Goal: Transaction & Acquisition: Book appointment/travel/reservation

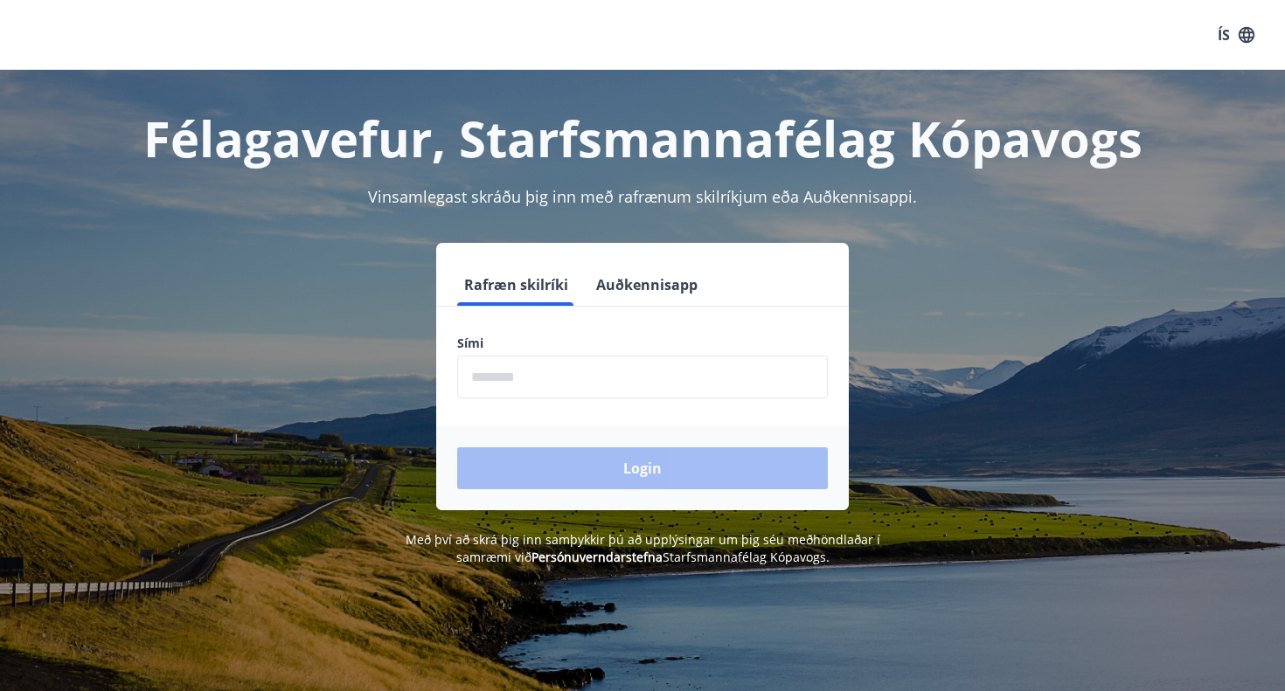
click at [536, 370] on input "phone" at bounding box center [642, 377] width 371 height 43
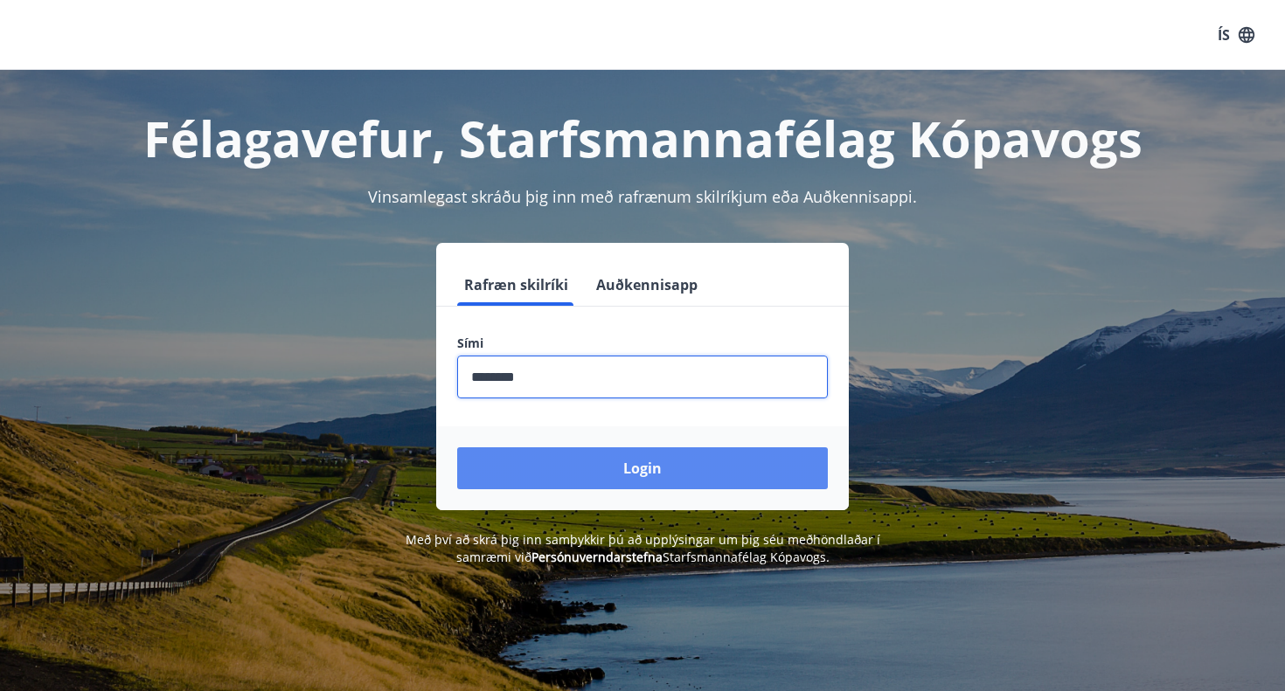
type input "********"
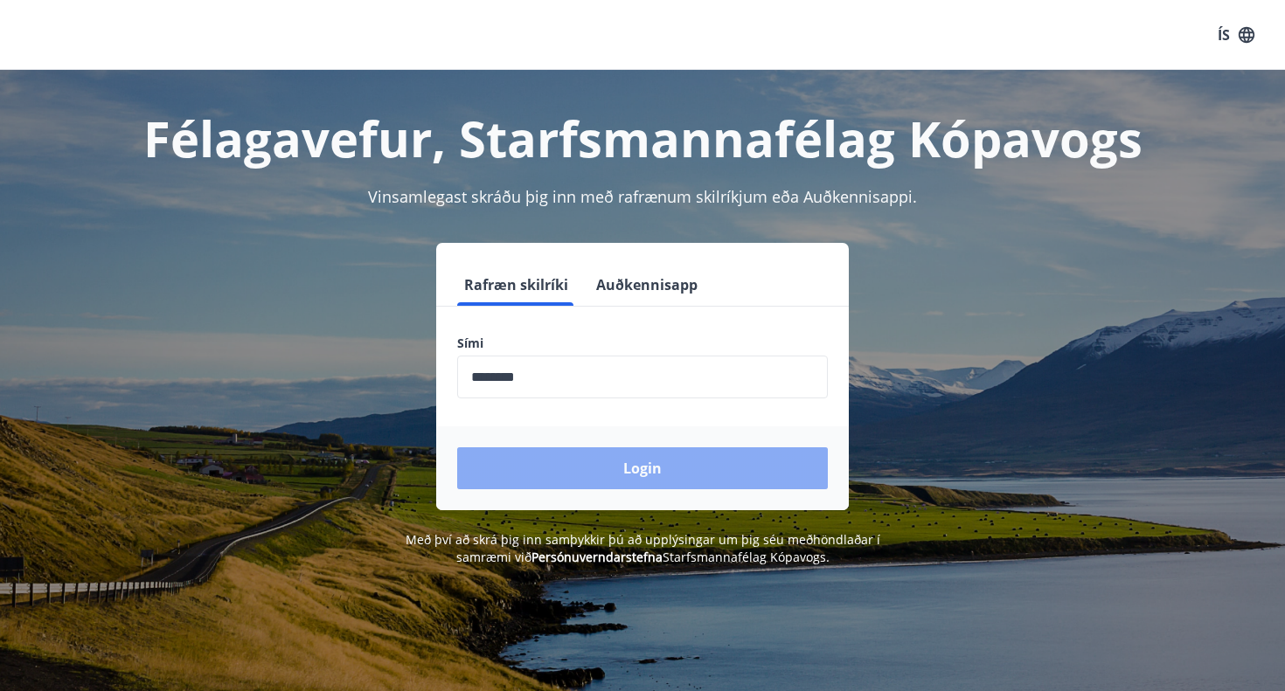
click at [621, 482] on button "Login" at bounding box center [642, 468] width 371 height 42
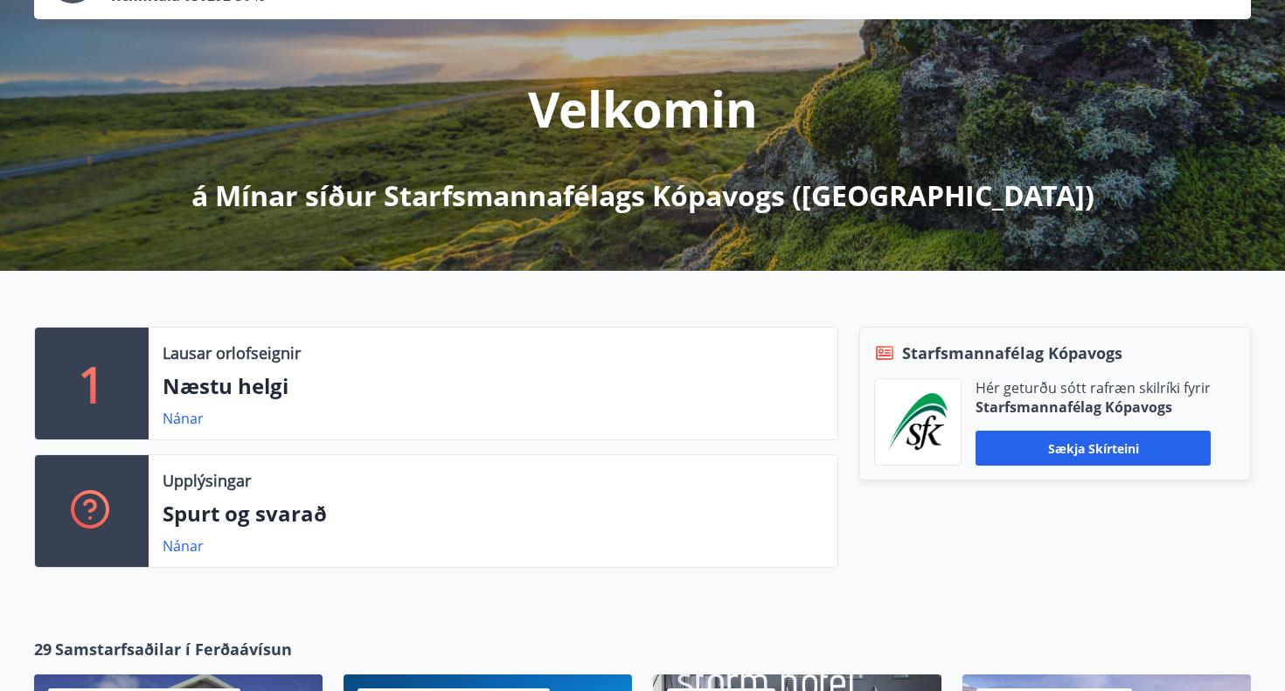
scroll to position [168, 0]
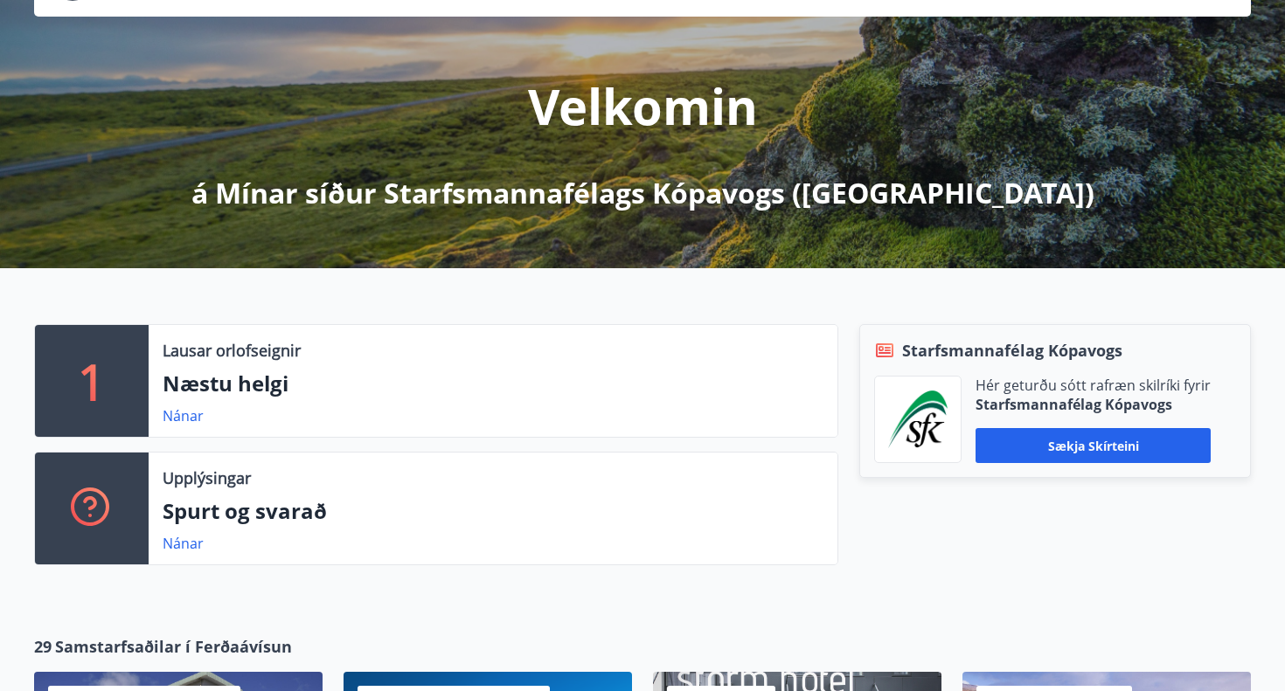
click at [469, 395] on p "Næstu helgi" at bounding box center [493, 384] width 661 height 30
click at [187, 416] on link "Nánar" at bounding box center [183, 415] width 41 height 19
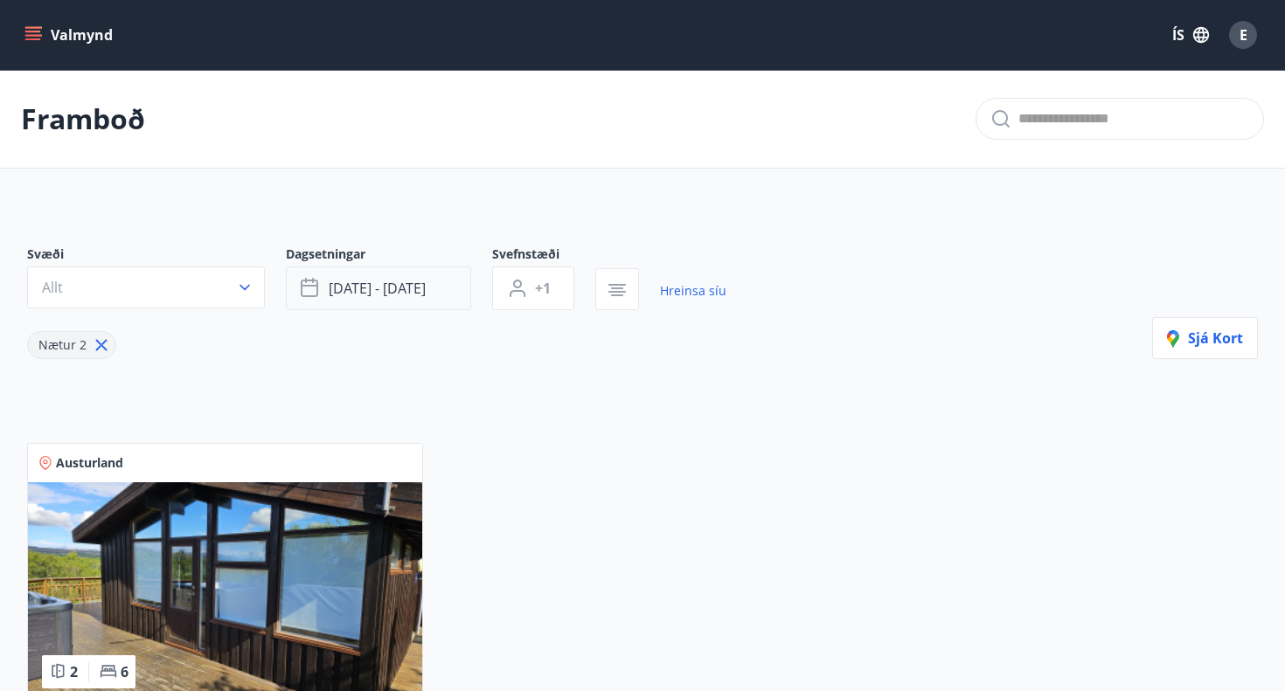
click at [343, 298] on button "[DATE] - [DATE]" at bounding box center [378, 289] width 185 height 44
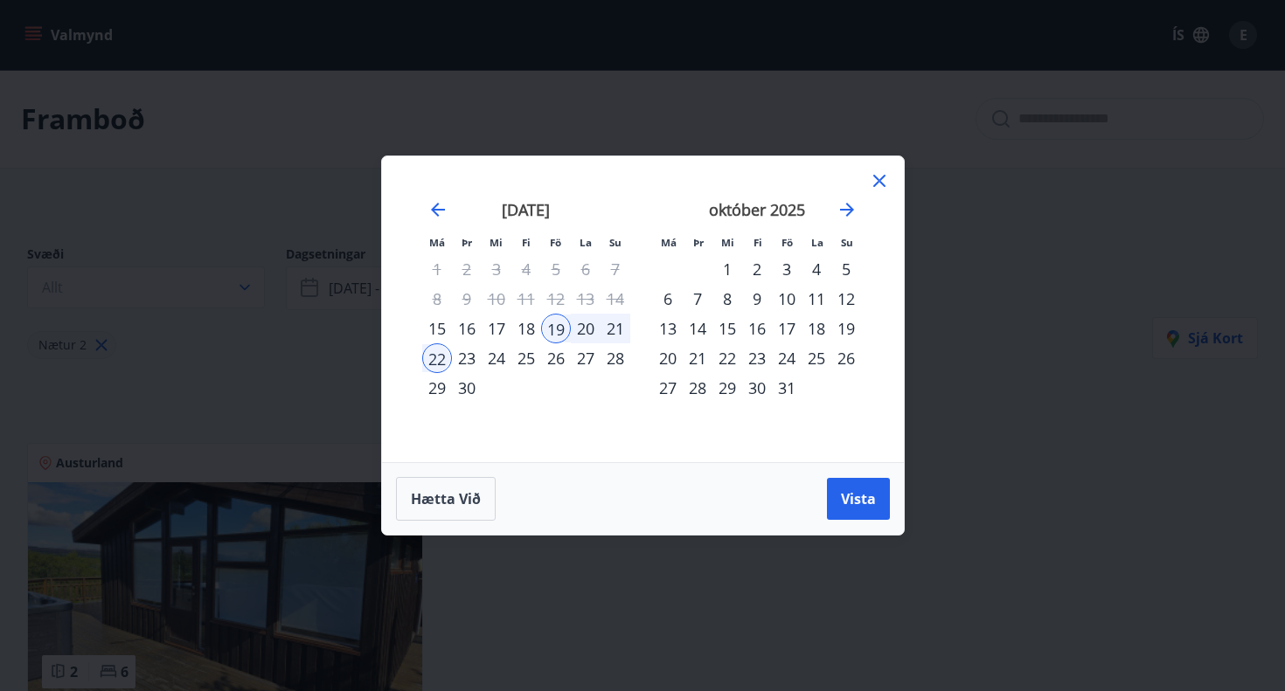
click at [786, 269] on div "3" at bounding box center [787, 269] width 30 height 30
click at [671, 295] on div "6" at bounding box center [668, 299] width 30 height 30
click at [849, 503] on span "Vista" at bounding box center [858, 498] width 35 height 19
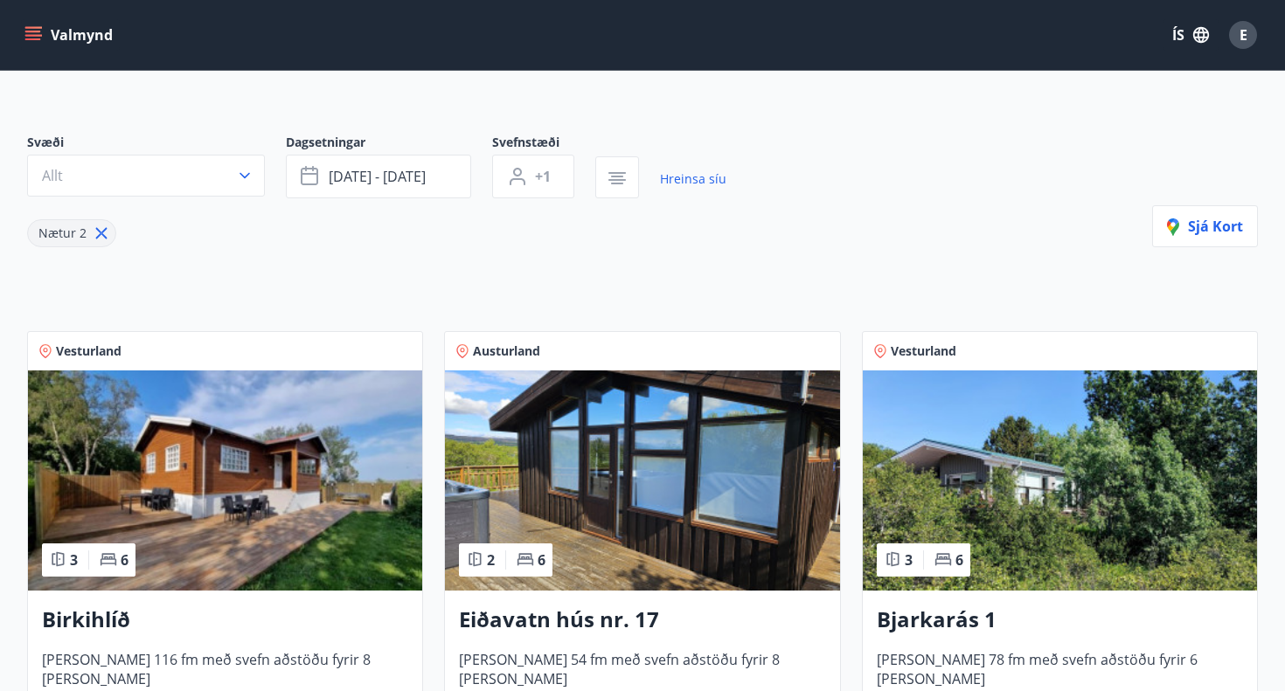
scroll to position [109, 0]
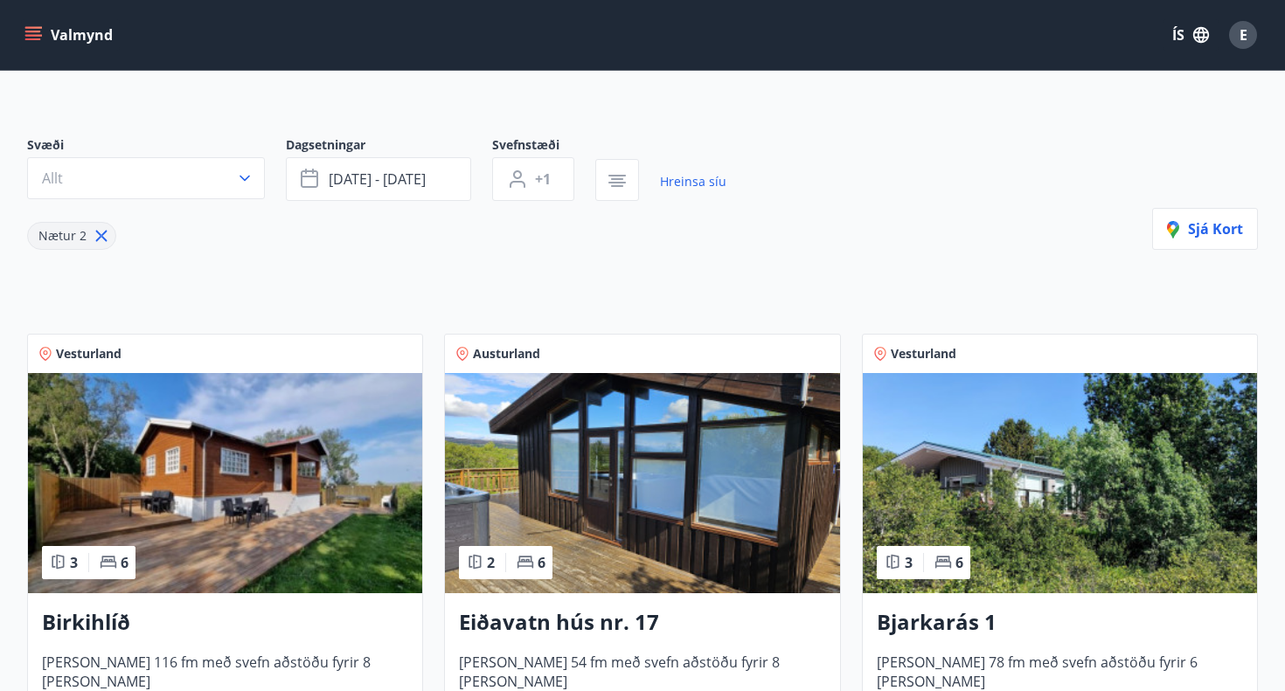
click at [333, 500] on img at bounding box center [225, 483] width 394 height 220
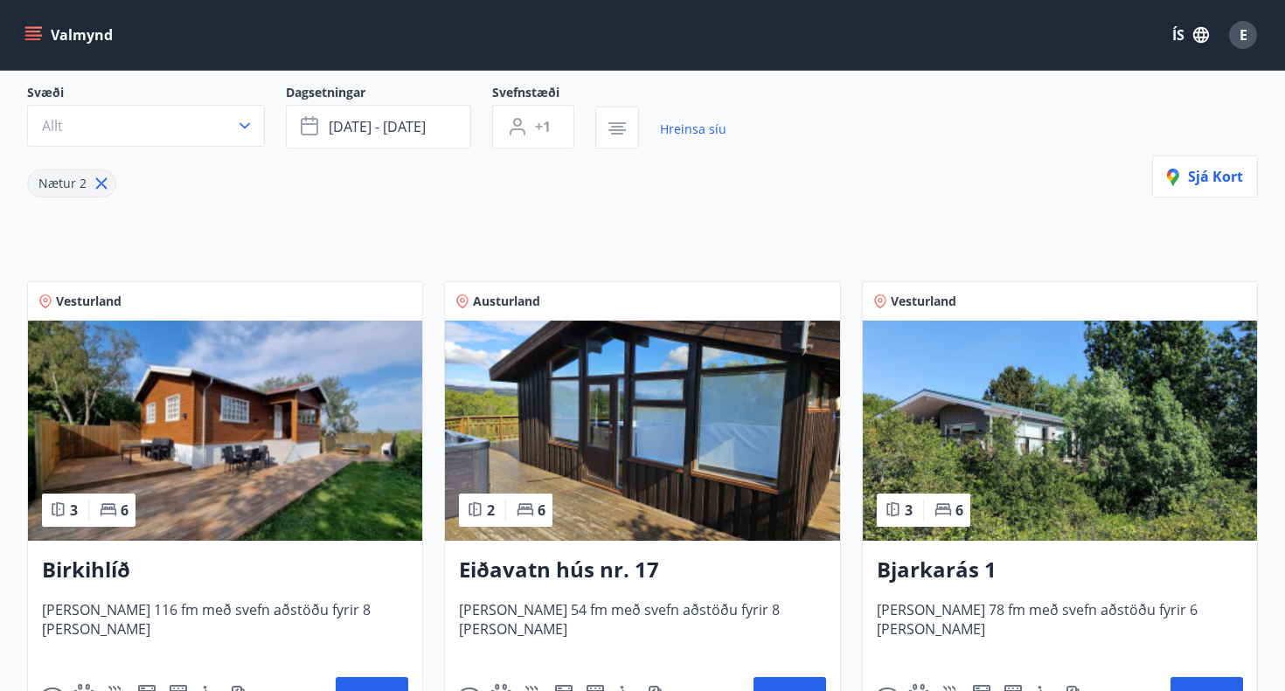
scroll to position [180, 0]
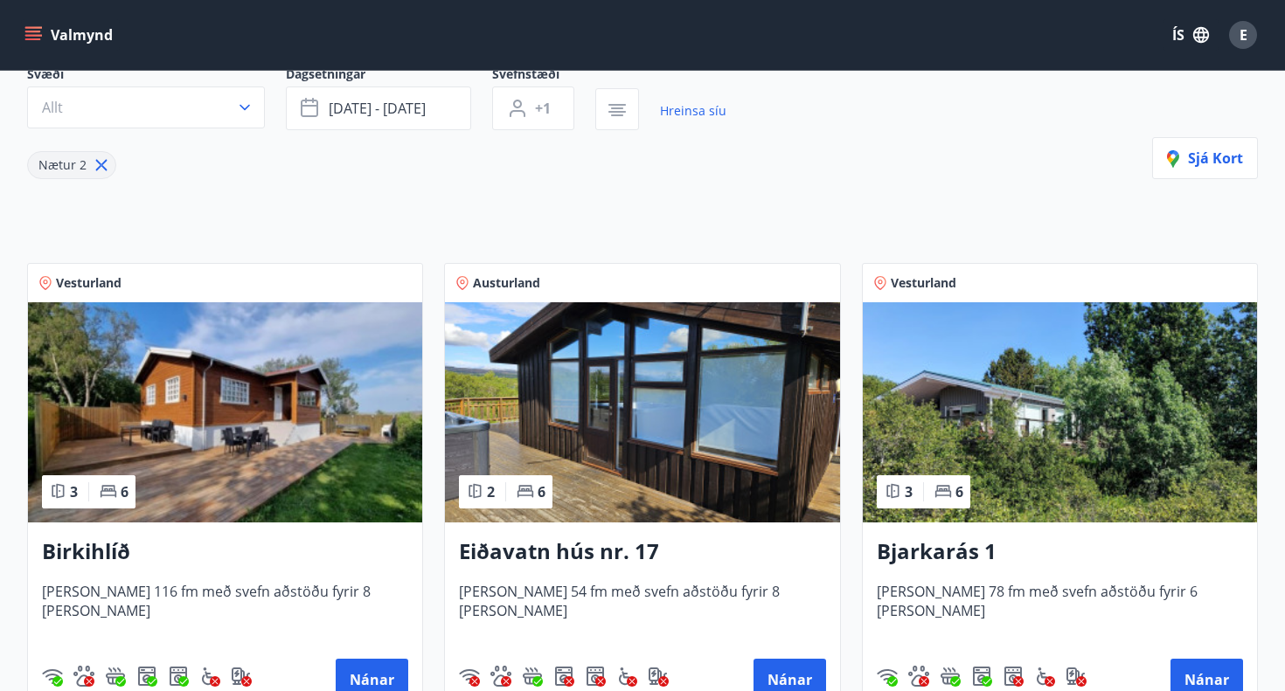
click at [1037, 442] on img at bounding box center [1060, 412] width 394 height 220
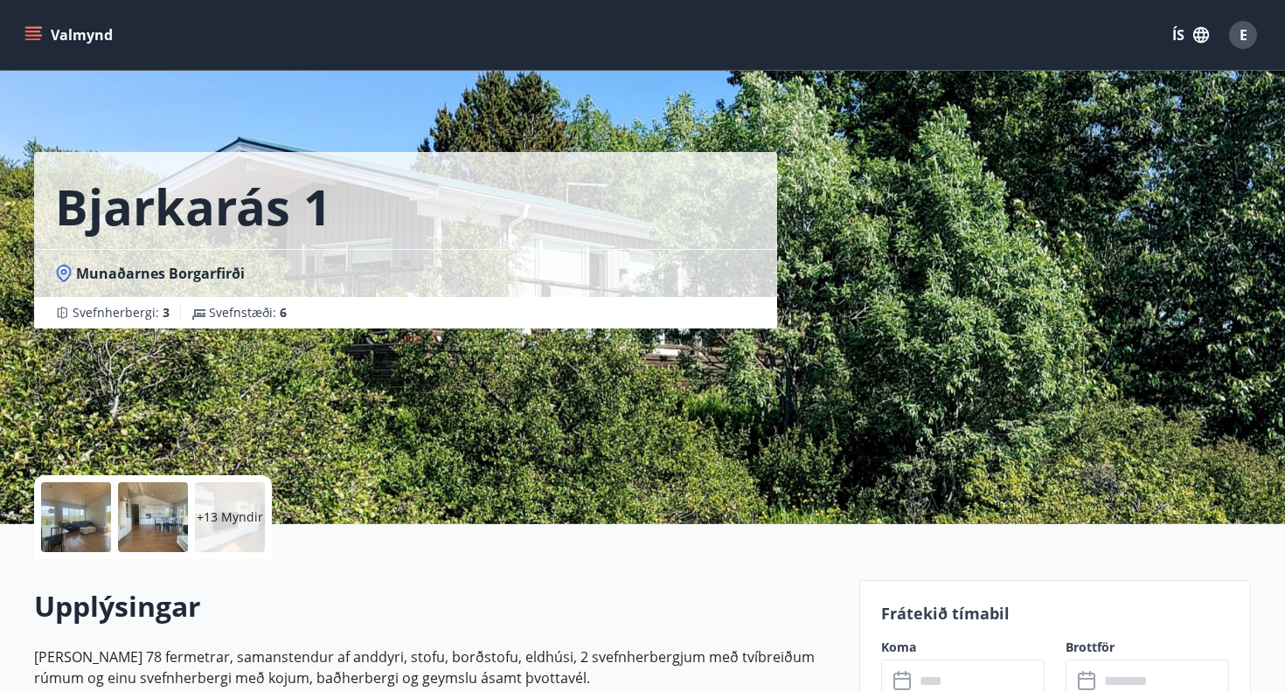
click at [95, 508] on div at bounding box center [76, 517] width 70 height 70
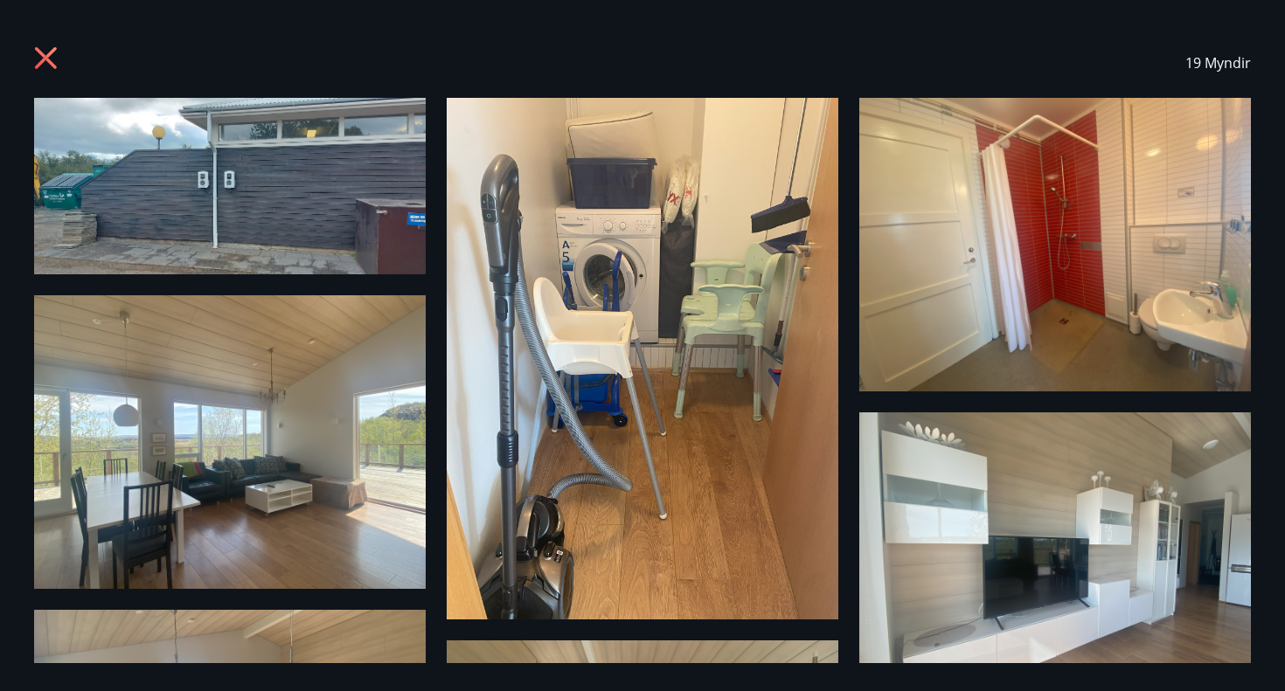
click at [995, 492] on img at bounding box center [1055, 560] width 392 height 294
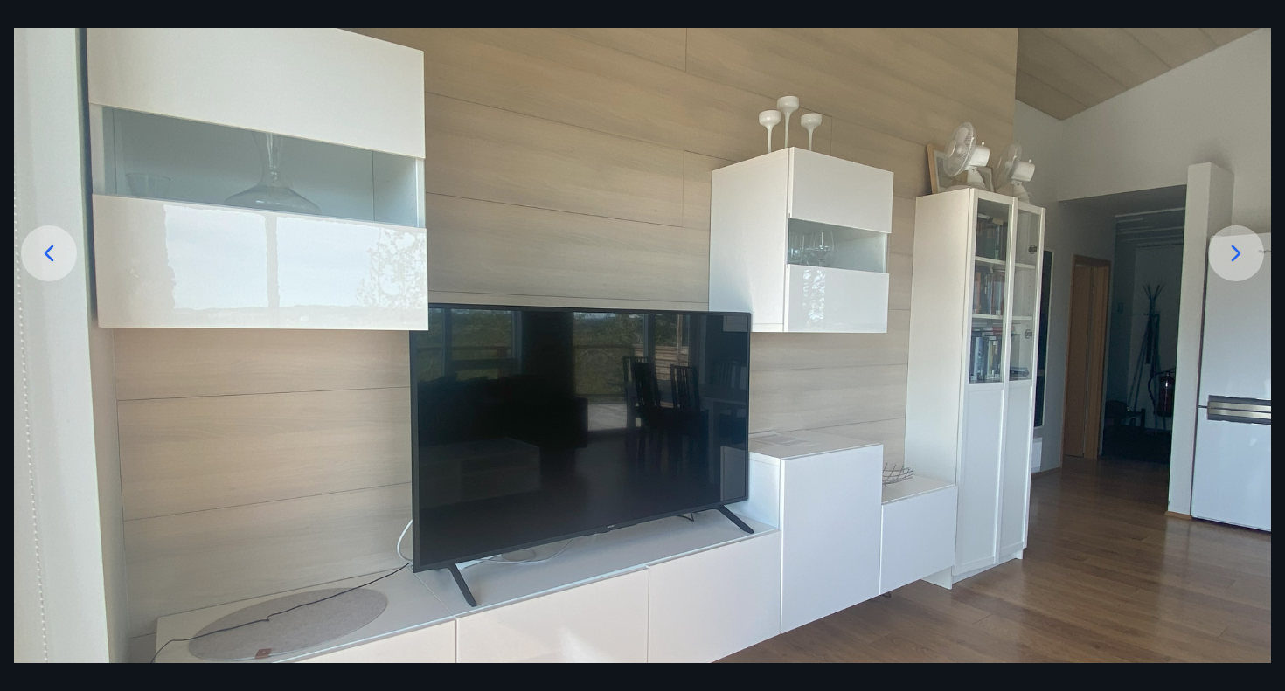
scroll to position [181, 0]
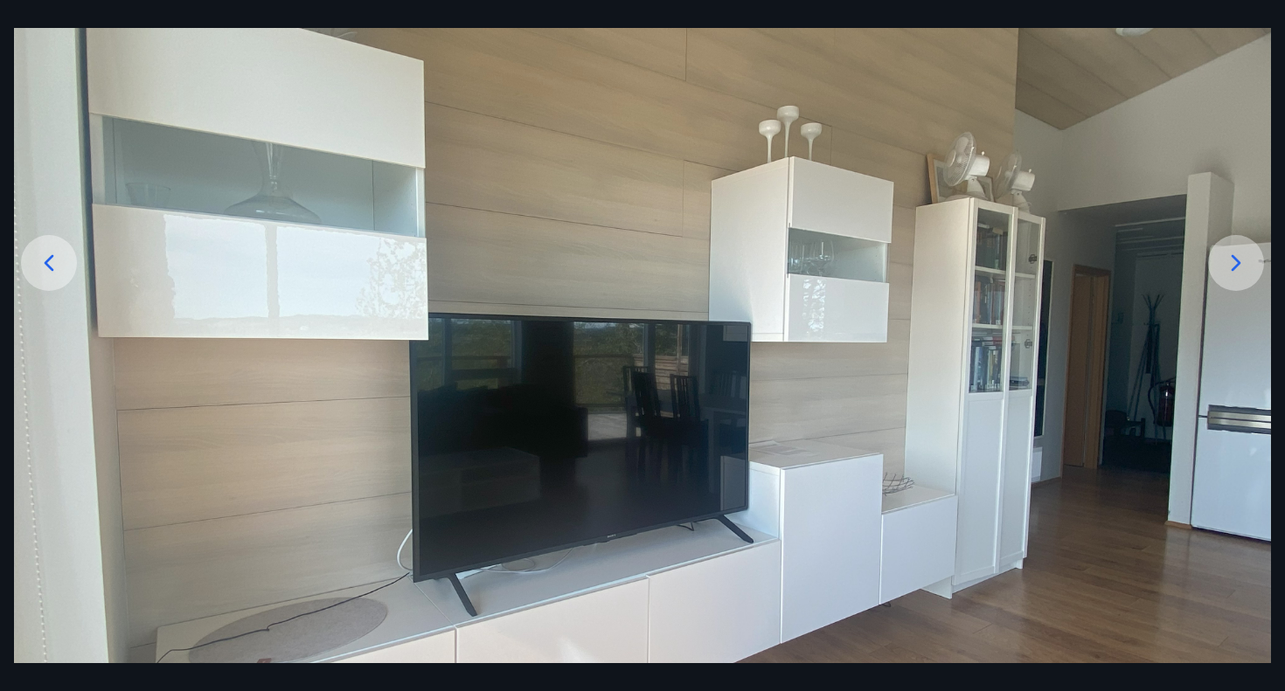
click at [1247, 262] on icon at bounding box center [1236, 263] width 28 height 28
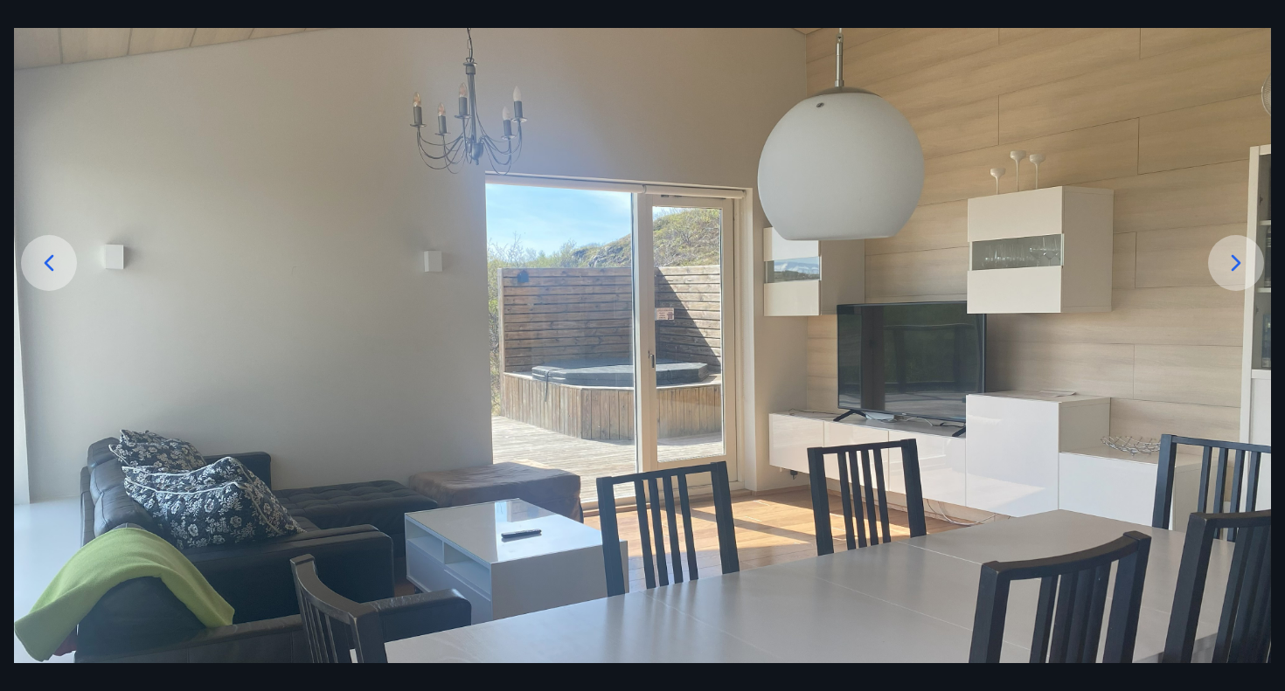
click at [1247, 262] on icon at bounding box center [1236, 263] width 28 height 28
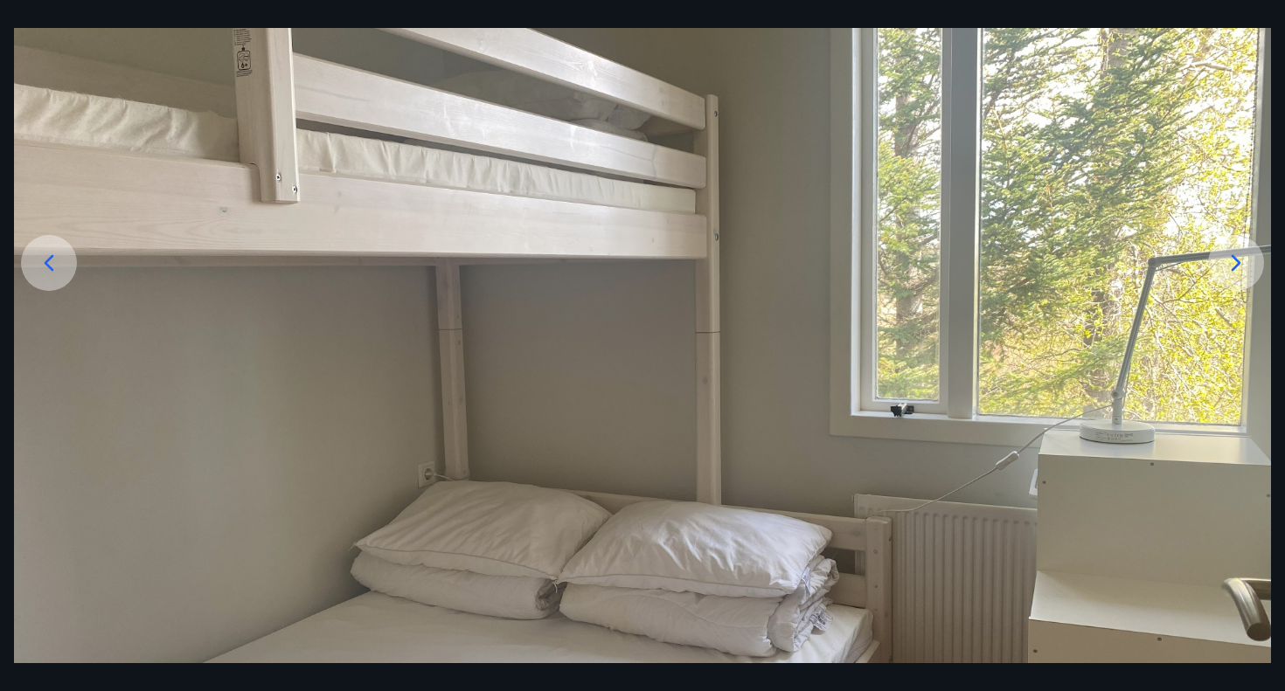
click at [1247, 262] on icon at bounding box center [1236, 263] width 28 height 28
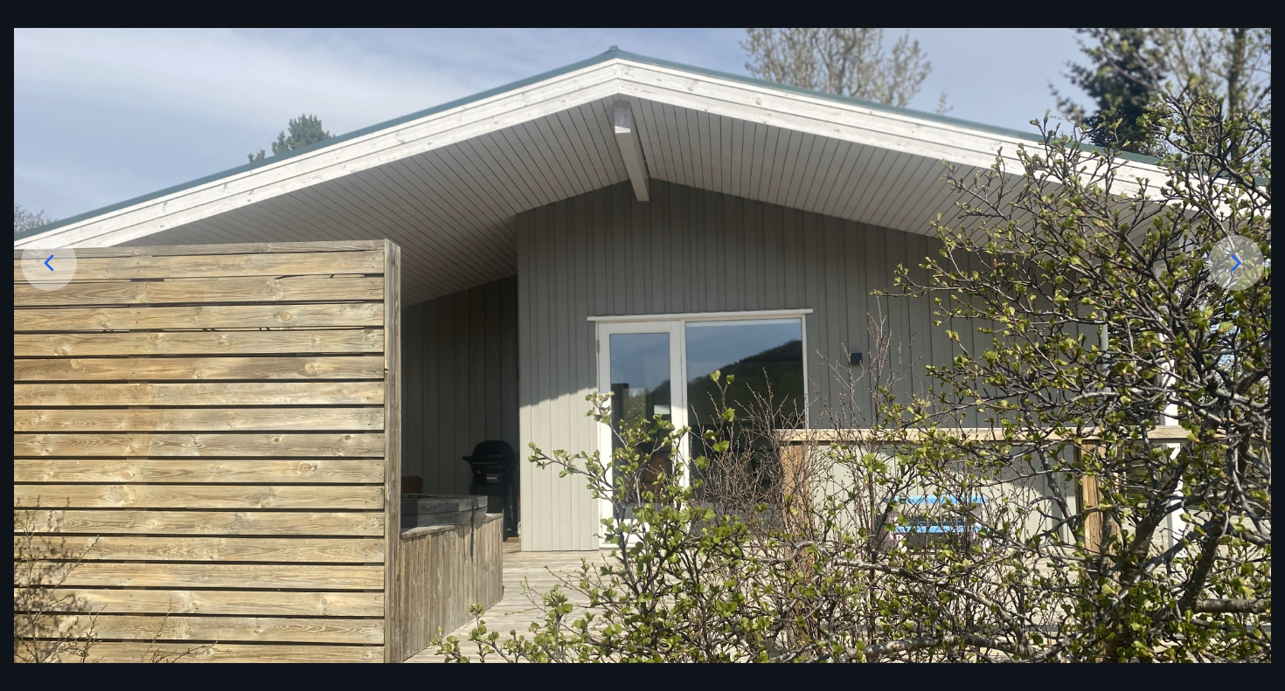
click at [1247, 264] on icon at bounding box center [1236, 263] width 28 height 28
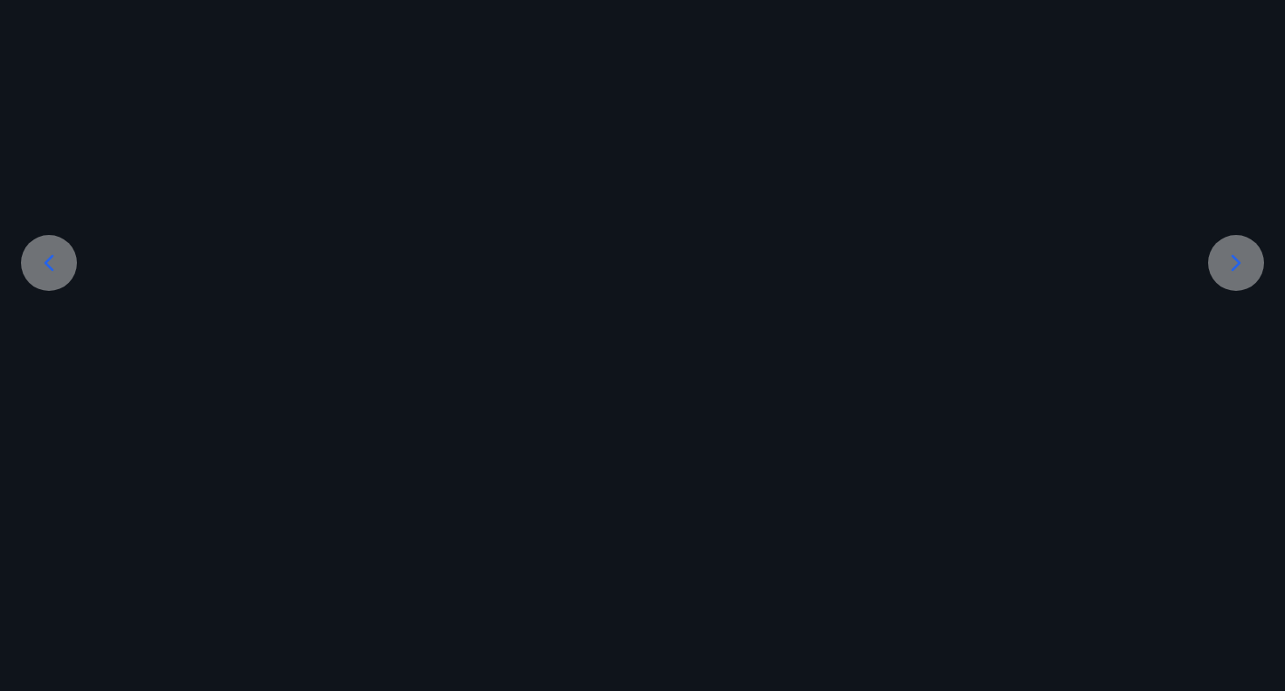
scroll to position [0, 0]
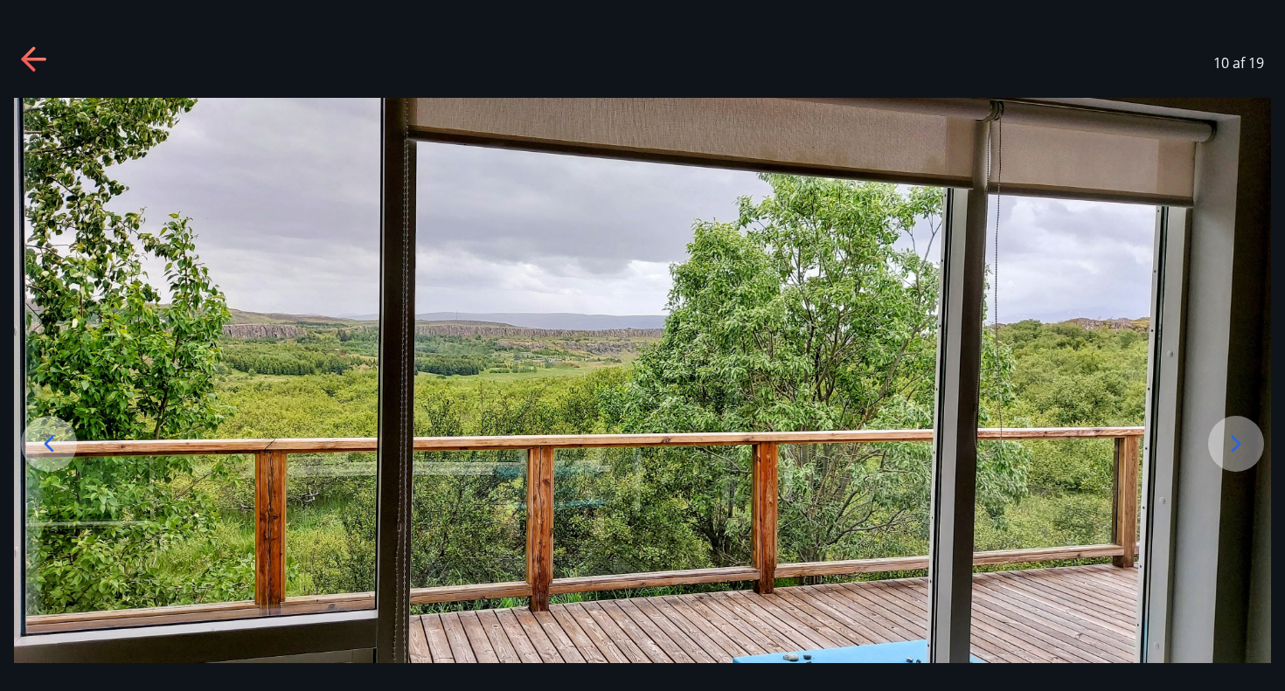
click at [1247, 265] on img at bounding box center [642, 380] width 1257 height 565
click at [1231, 449] on icon at bounding box center [1236, 444] width 28 height 28
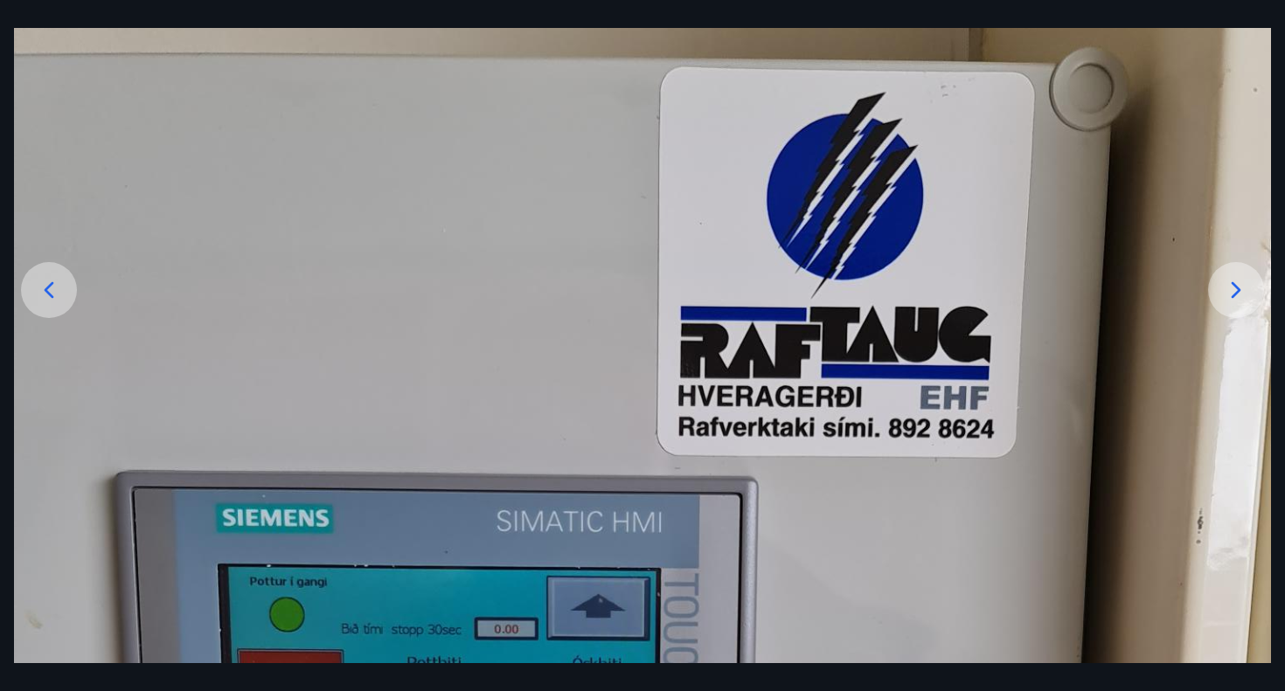
scroll to position [166, 0]
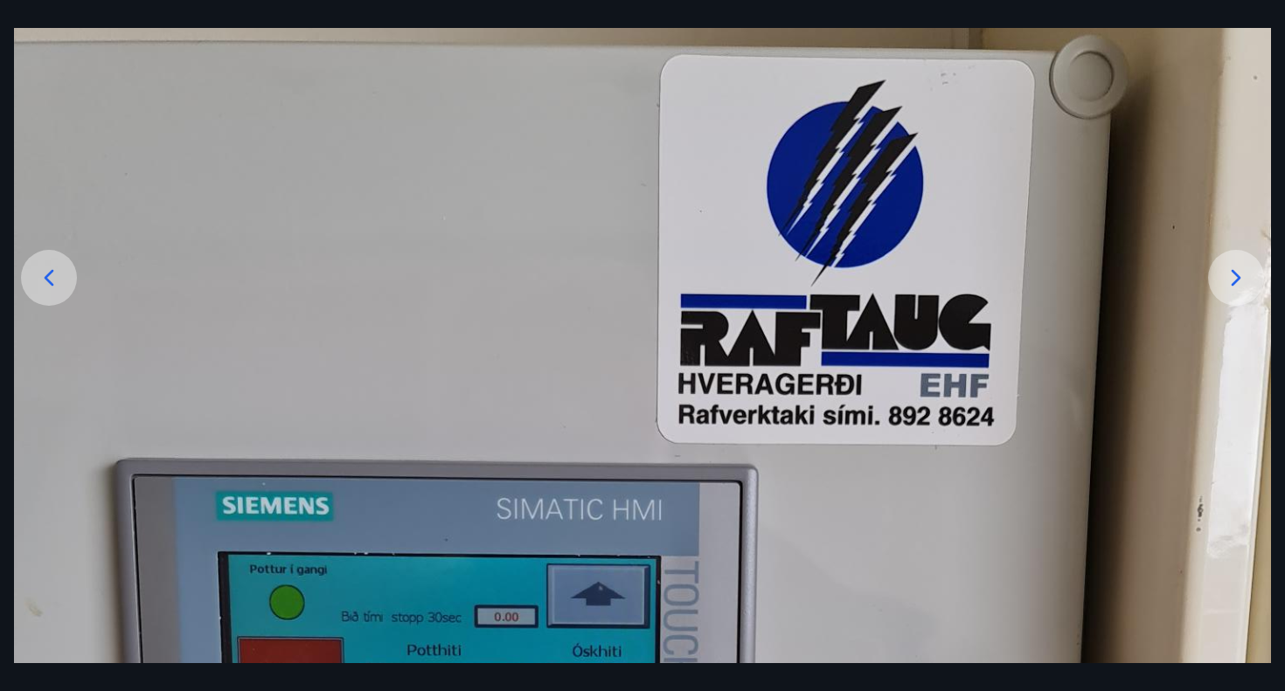
click at [1237, 265] on icon at bounding box center [1236, 278] width 28 height 28
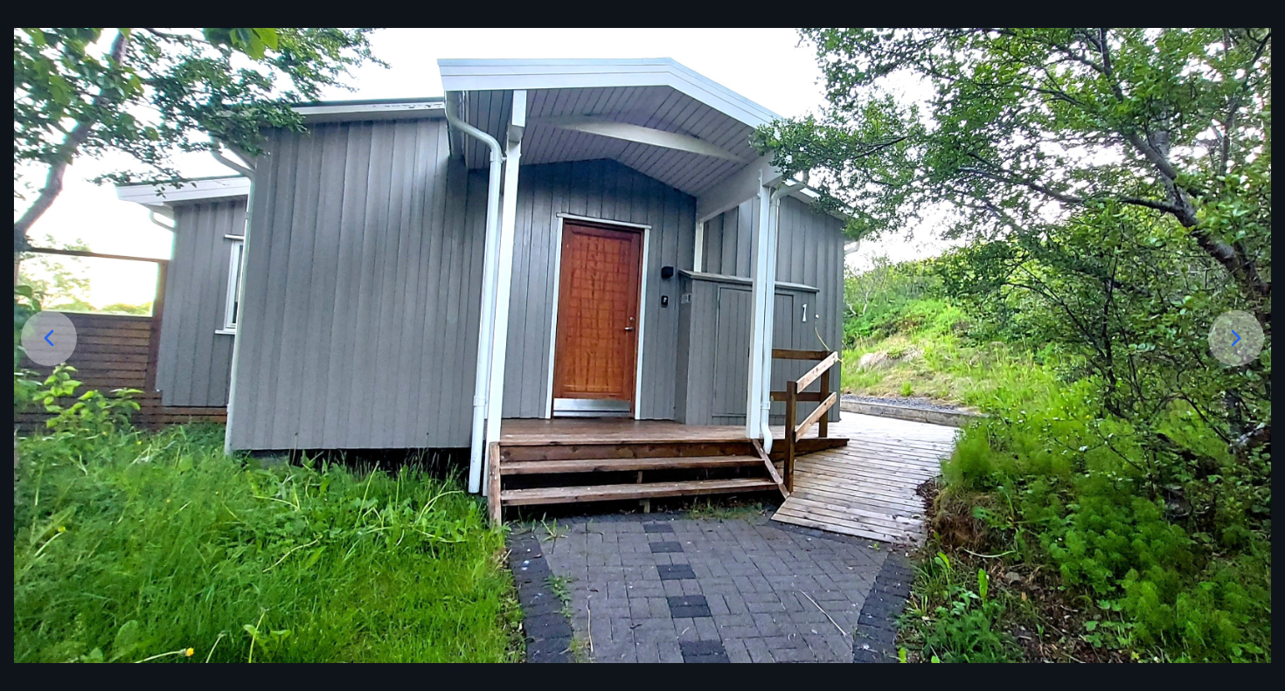
scroll to position [106, 0]
click at [1237, 266] on img at bounding box center [642, 327] width 1257 height 671
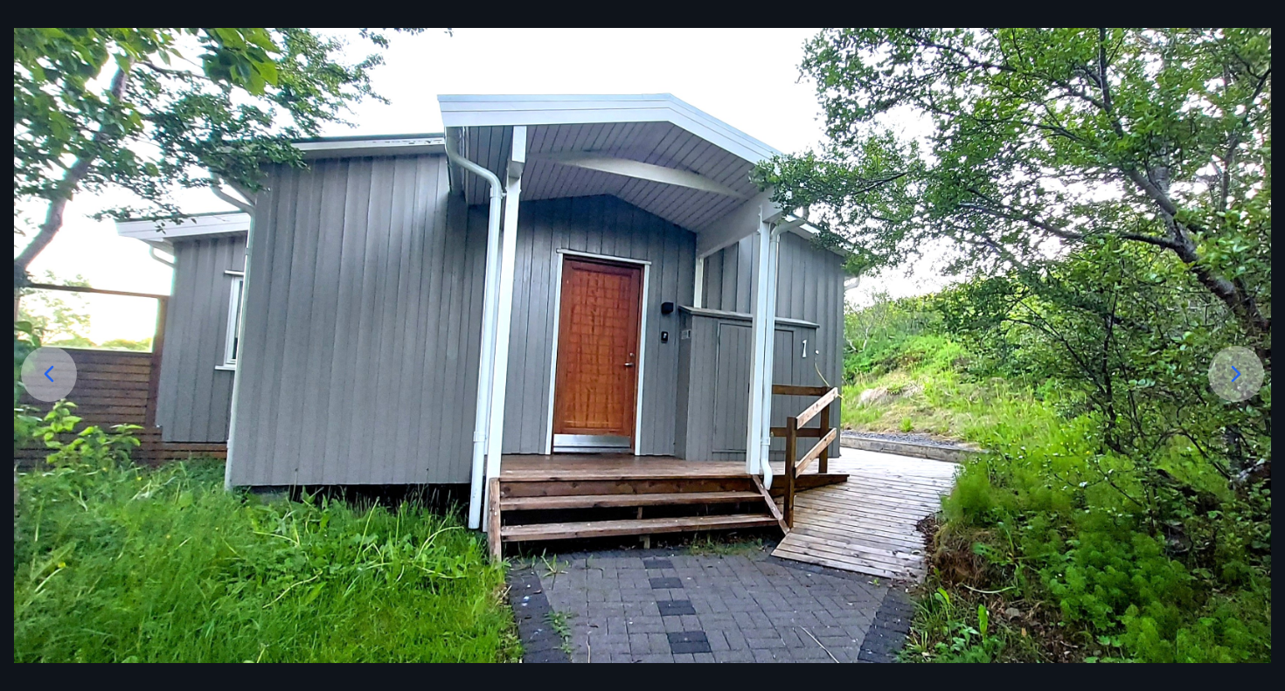
click at [1232, 388] on div at bounding box center [1236, 374] width 56 height 56
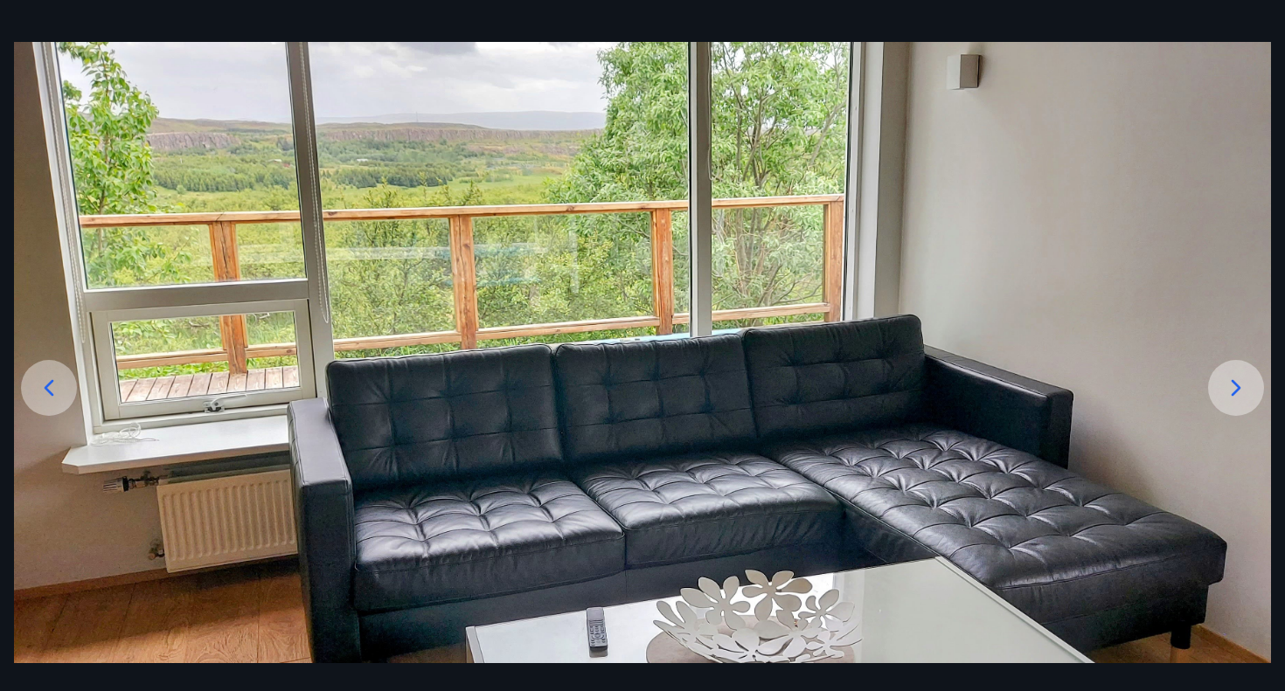
scroll to position [56, 0]
click at [1232, 388] on icon at bounding box center [1236, 388] width 28 height 28
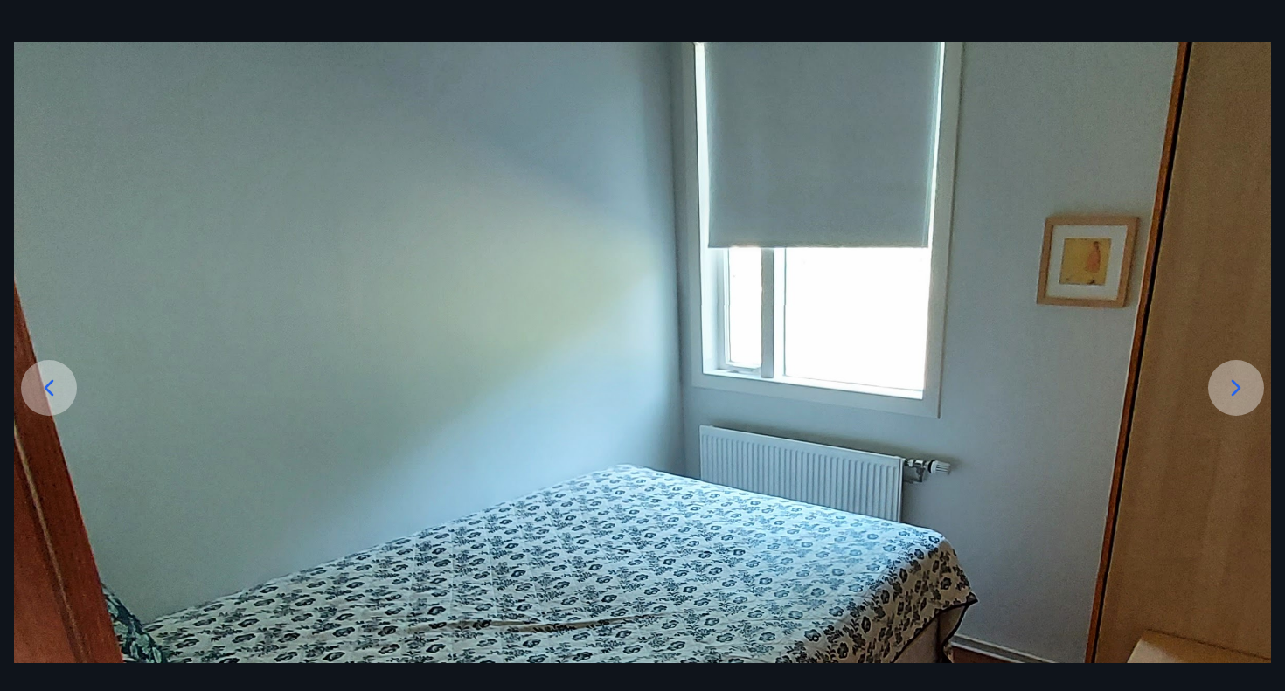
click at [1232, 388] on icon at bounding box center [1236, 388] width 28 height 28
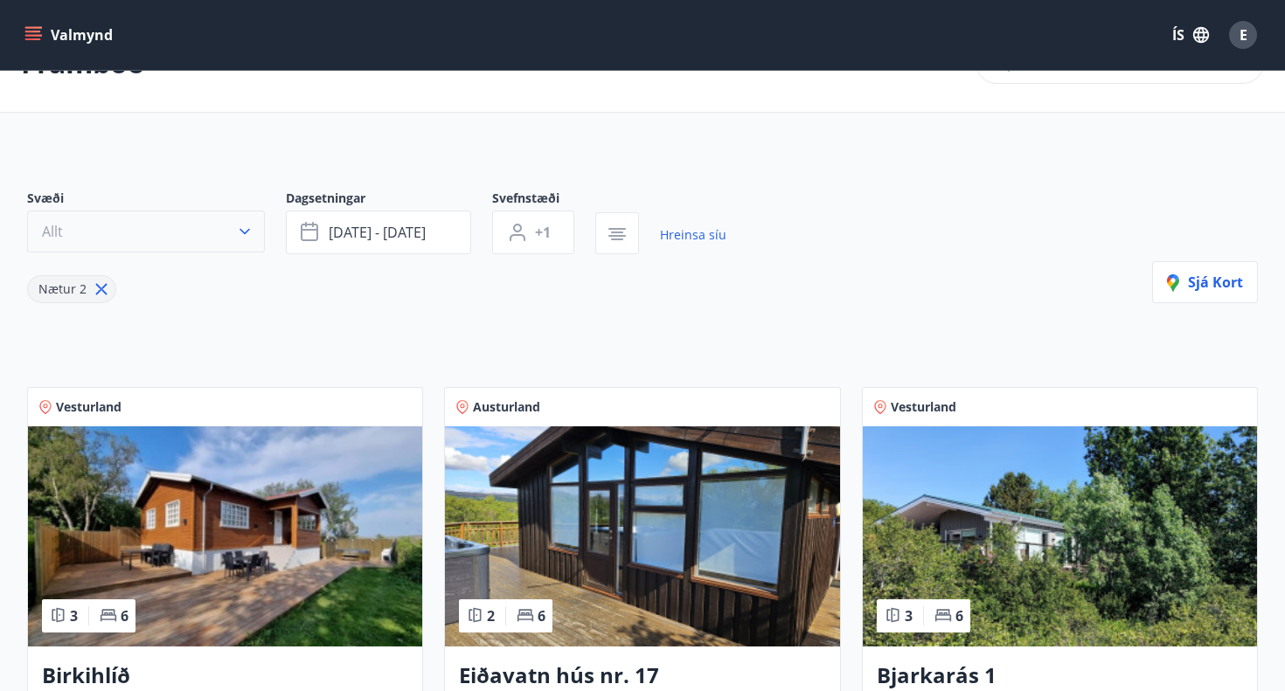
scroll to position [59, 0]
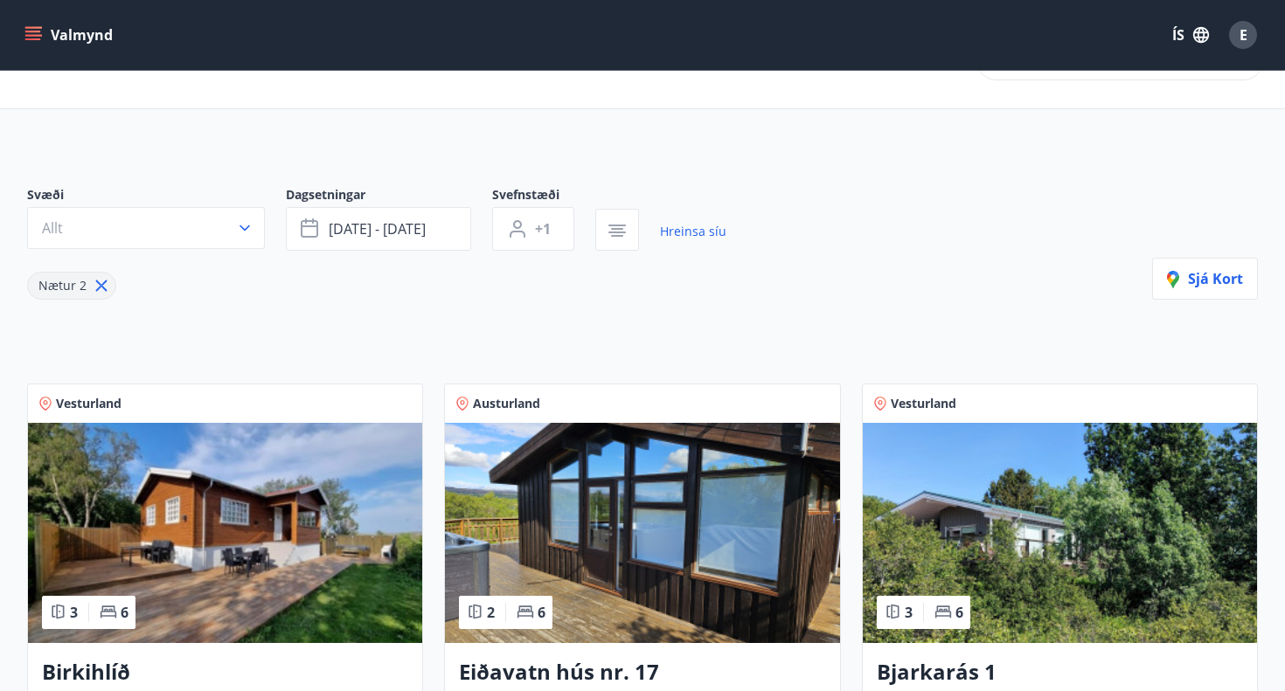
click at [217, 517] on img at bounding box center [225, 533] width 394 height 220
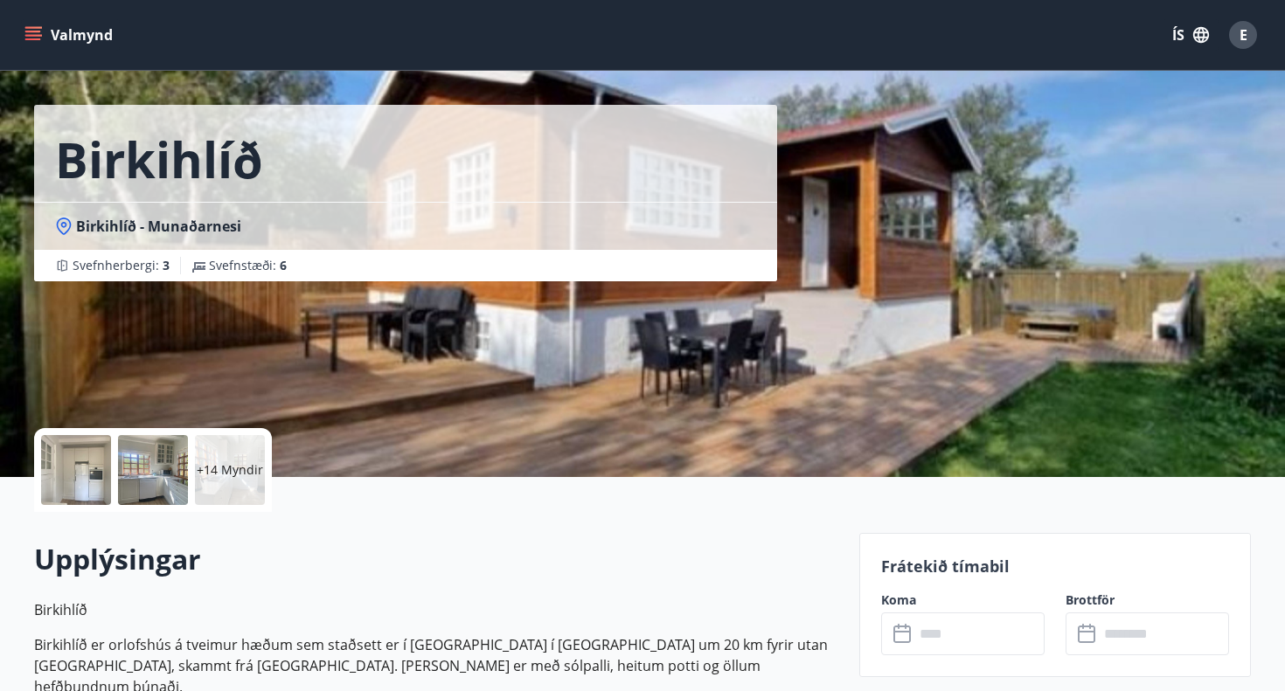
scroll to position [35, 0]
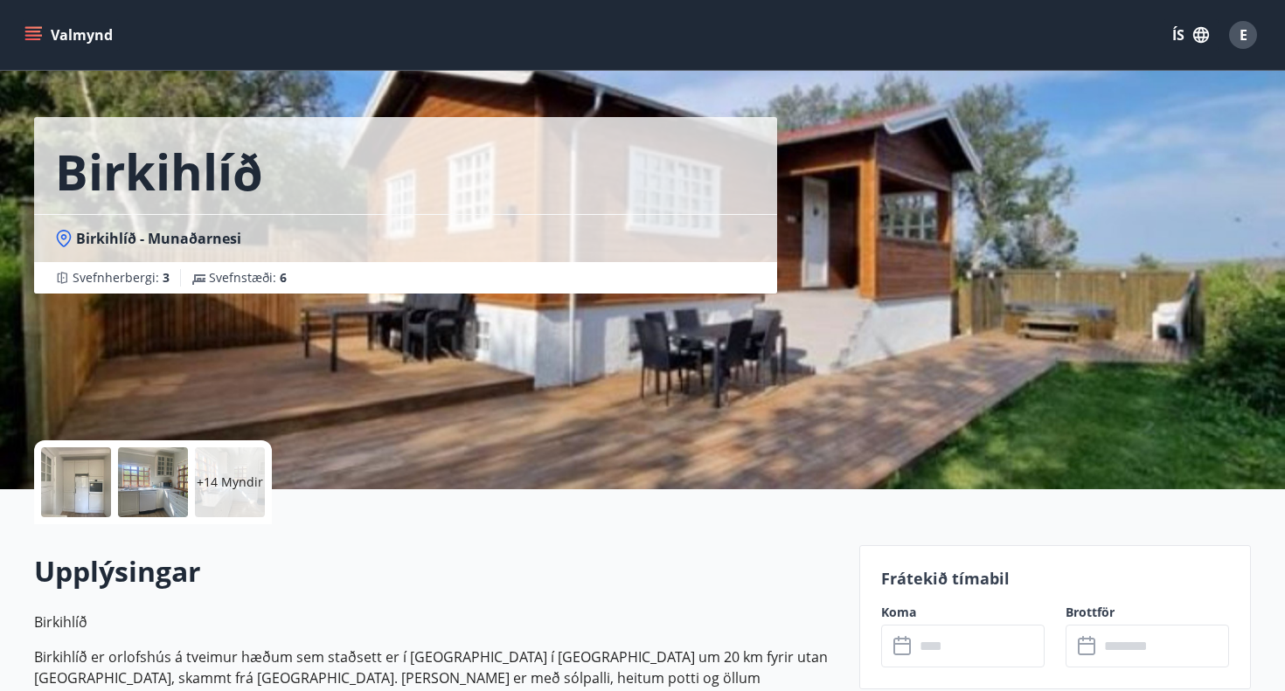
click at [143, 503] on div at bounding box center [153, 482] width 70 height 70
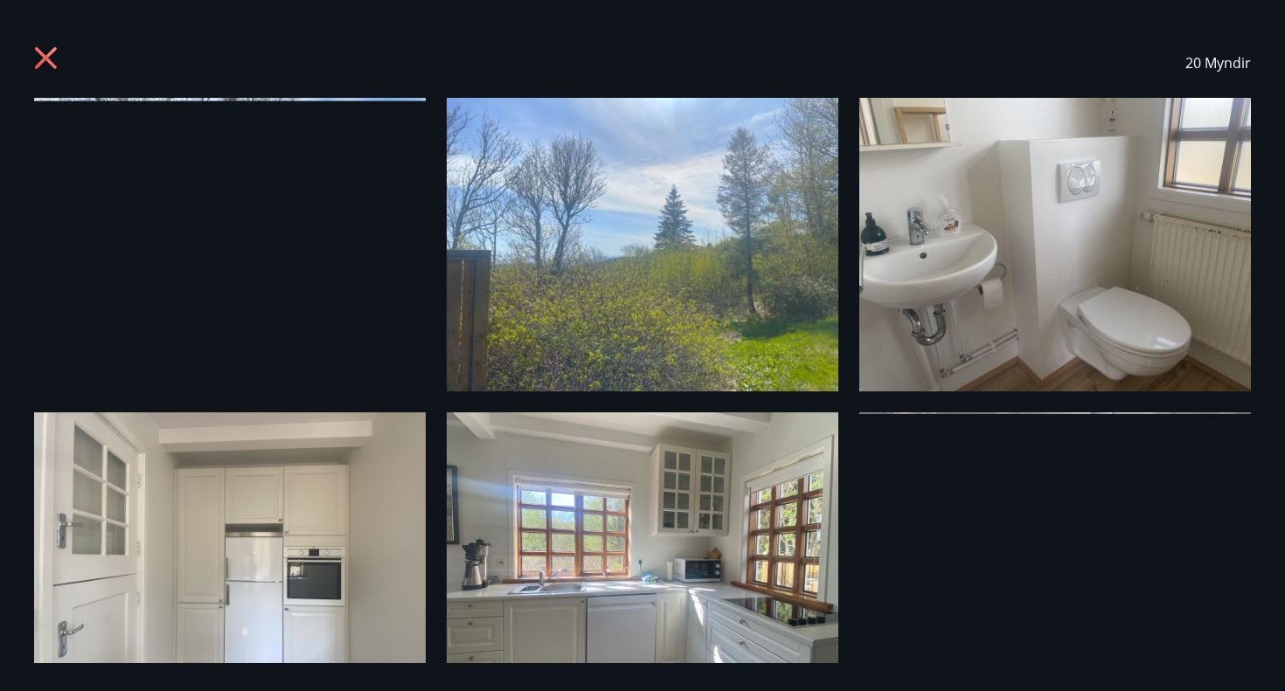
click at [334, 538] on img at bounding box center [230, 560] width 392 height 294
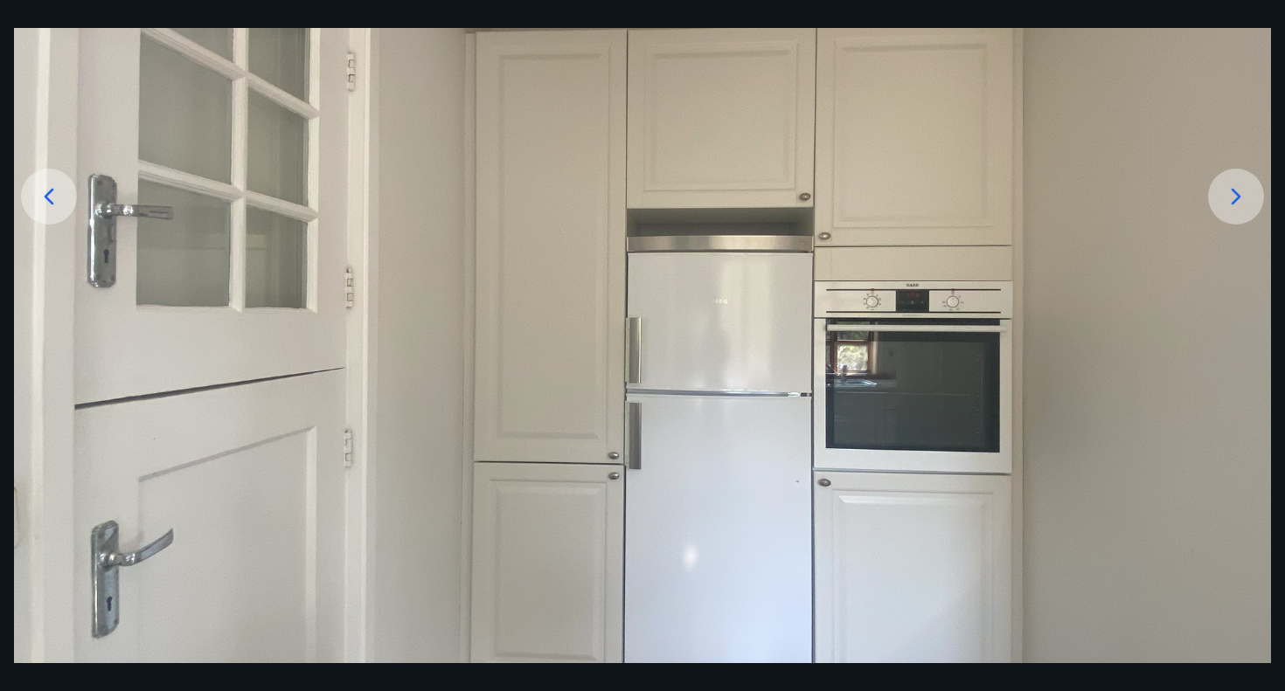
scroll to position [251, 0]
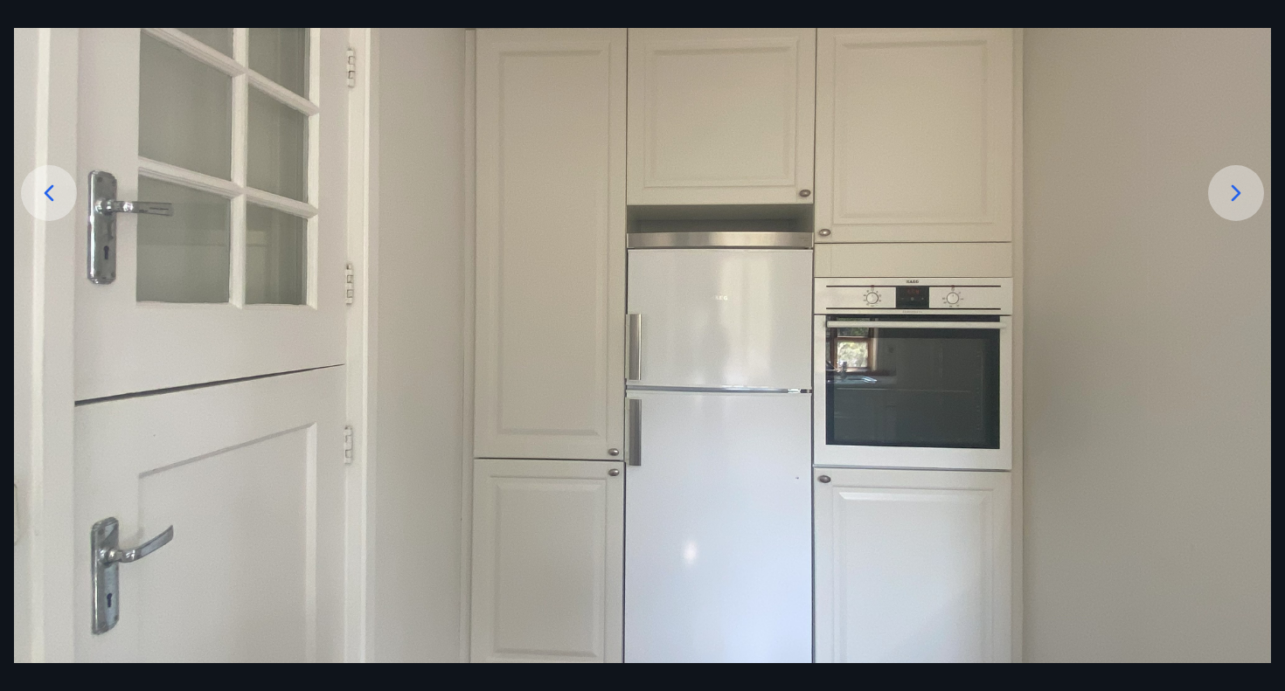
click at [1230, 196] on icon at bounding box center [1236, 193] width 28 height 28
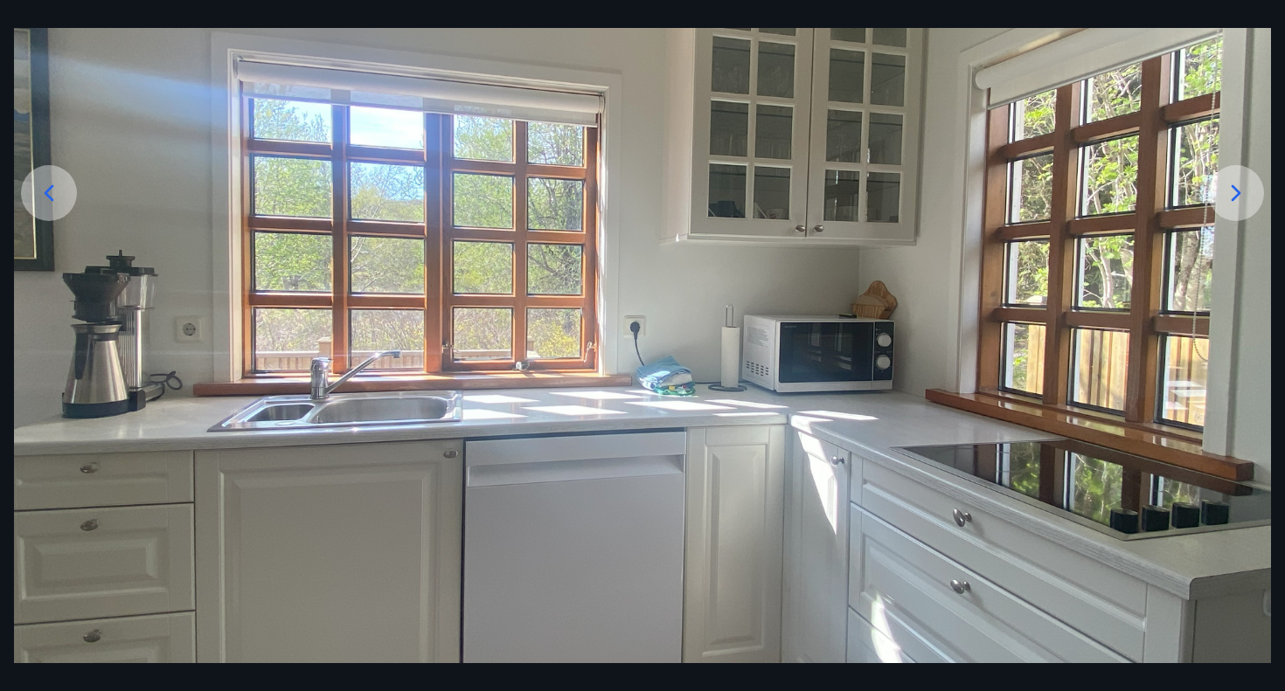
click at [1230, 197] on icon at bounding box center [1236, 193] width 28 height 28
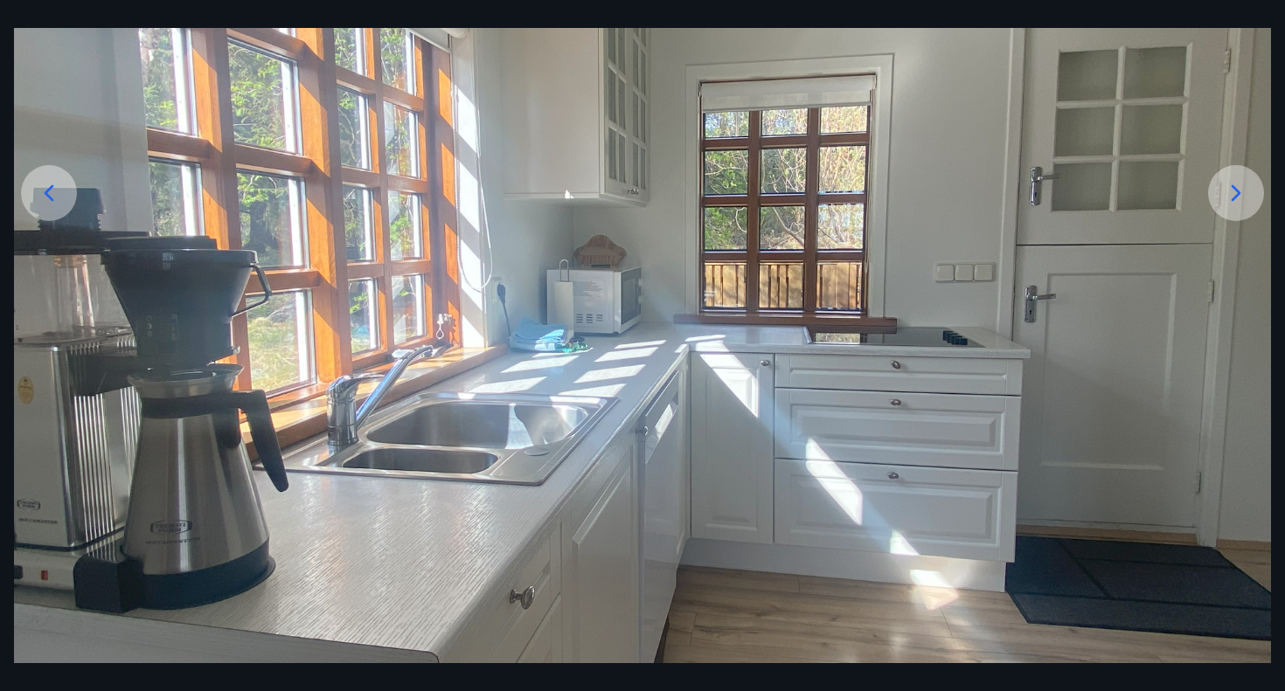
click at [1230, 198] on icon at bounding box center [1236, 193] width 28 height 28
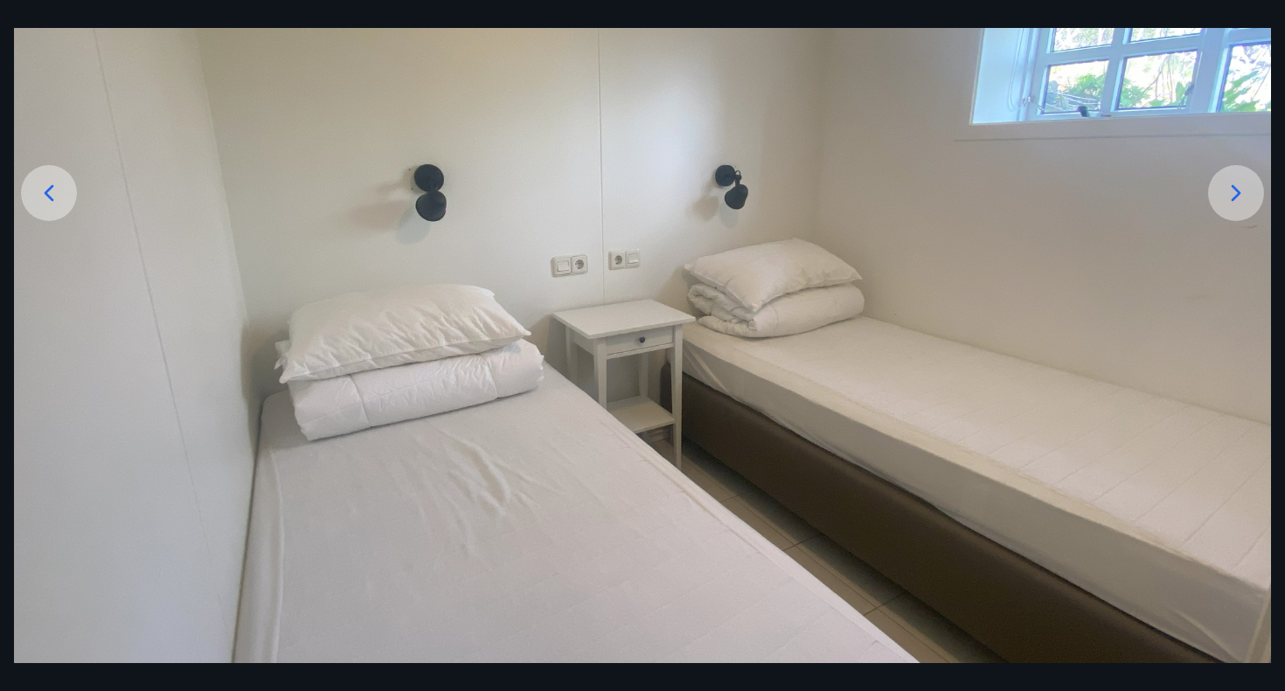
click at [1230, 198] on icon at bounding box center [1236, 193] width 28 height 28
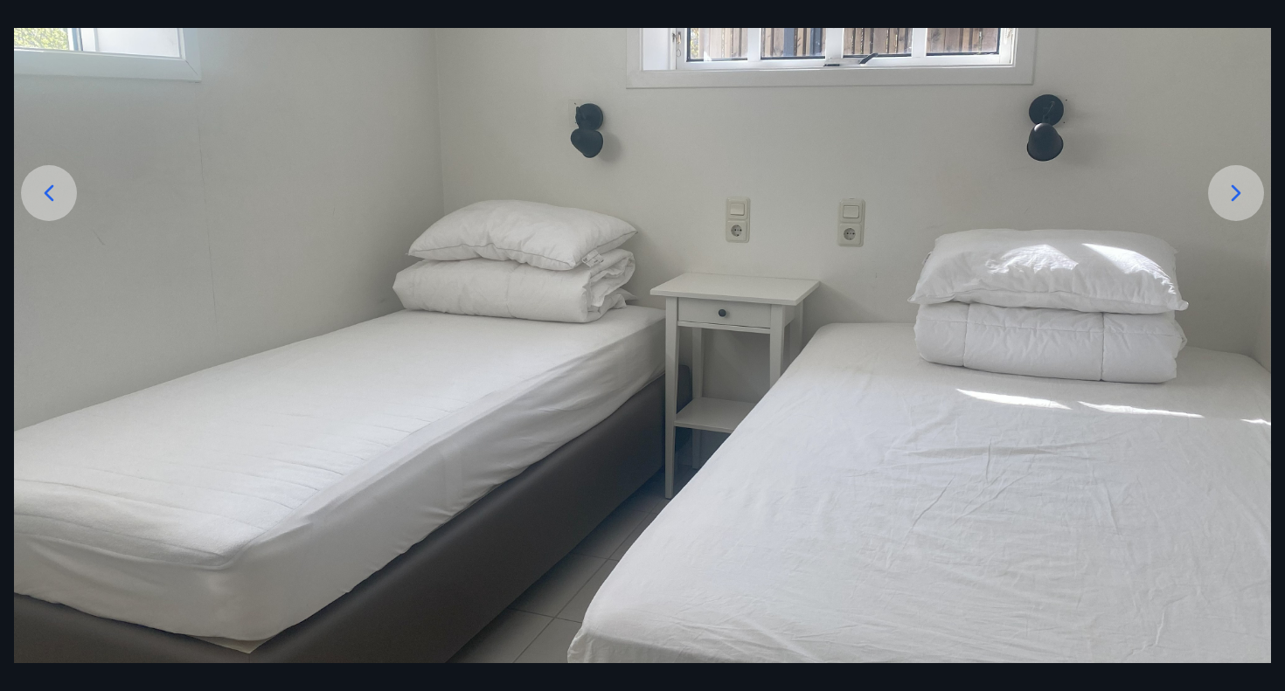
click at [1230, 198] on icon at bounding box center [1236, 193] width 28 height 28
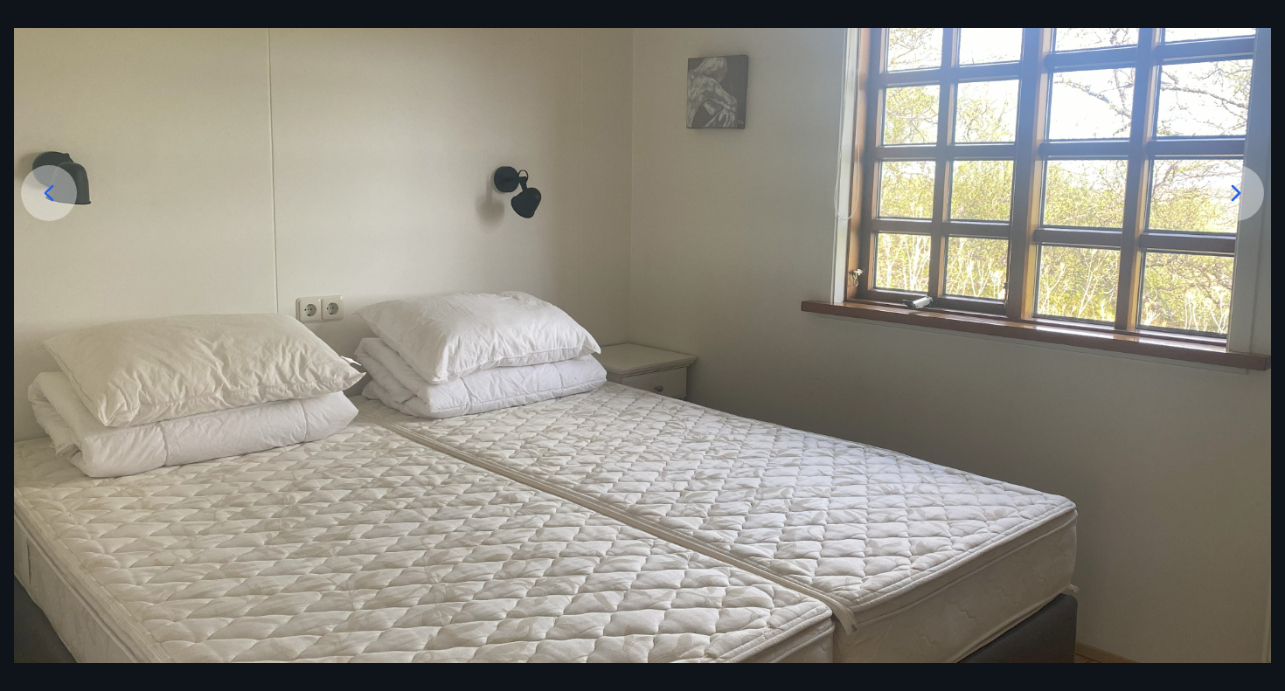
click at [1230, 198] on icon at bounding box center [1236, 193] width 28 height 28
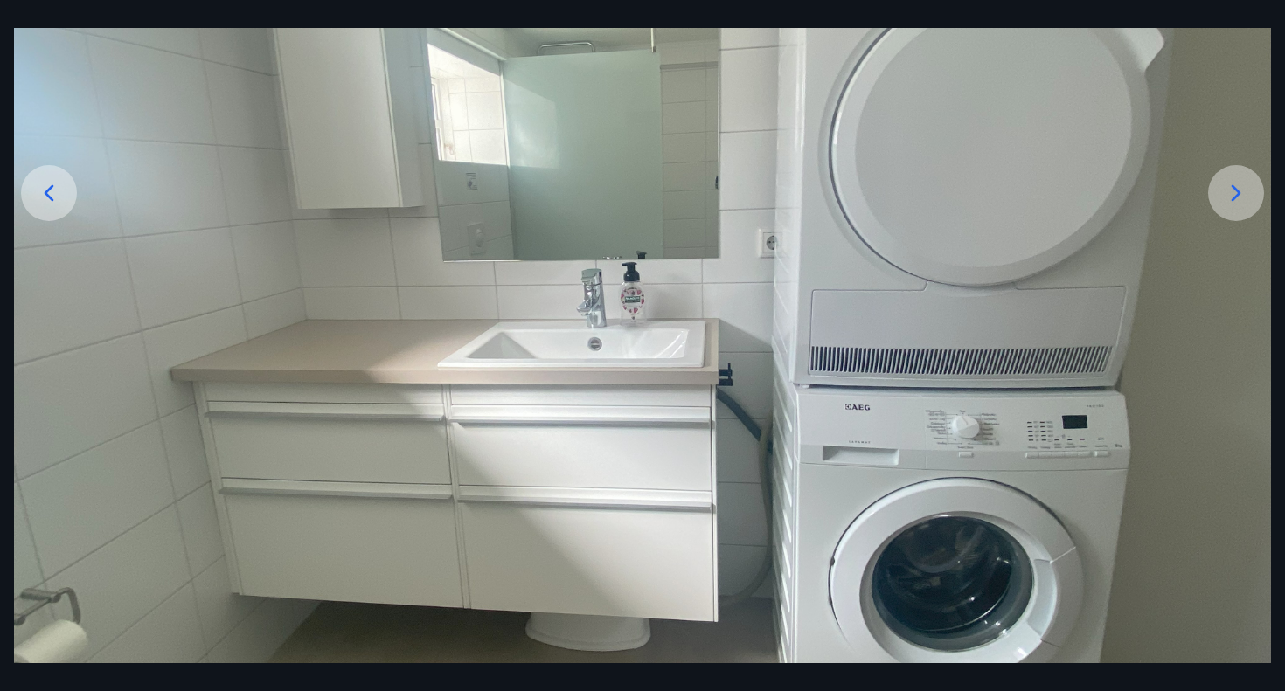
click at [1230, 198] on icon at bounding box center [1236, 193] width 28 height 28
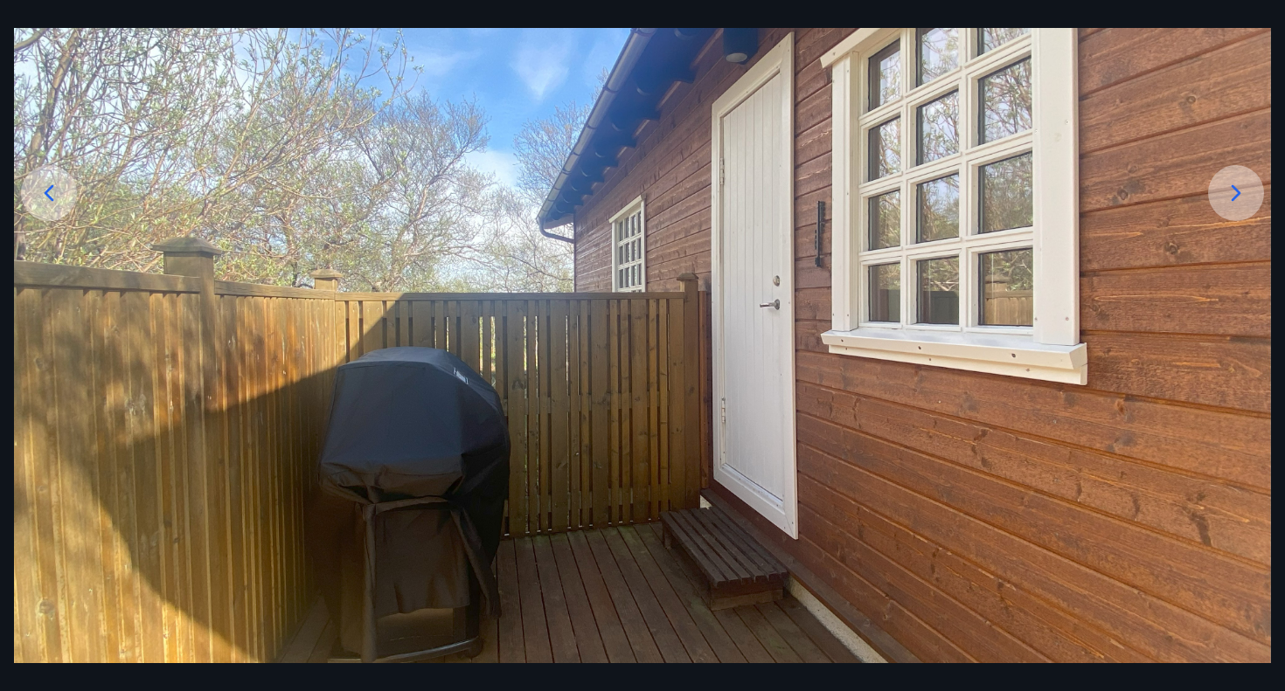
click at [1230, 198] on icon at bounding box center [1236, 193] width 28 height 28
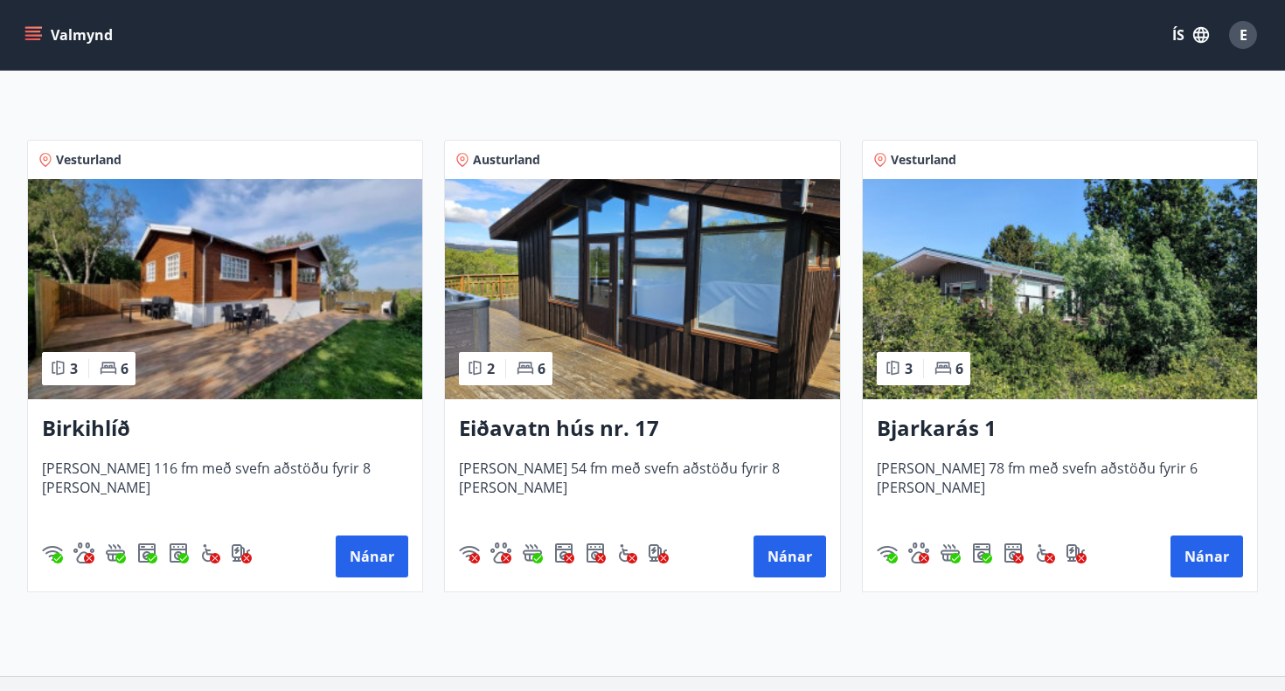
scroll to position [307, 0]
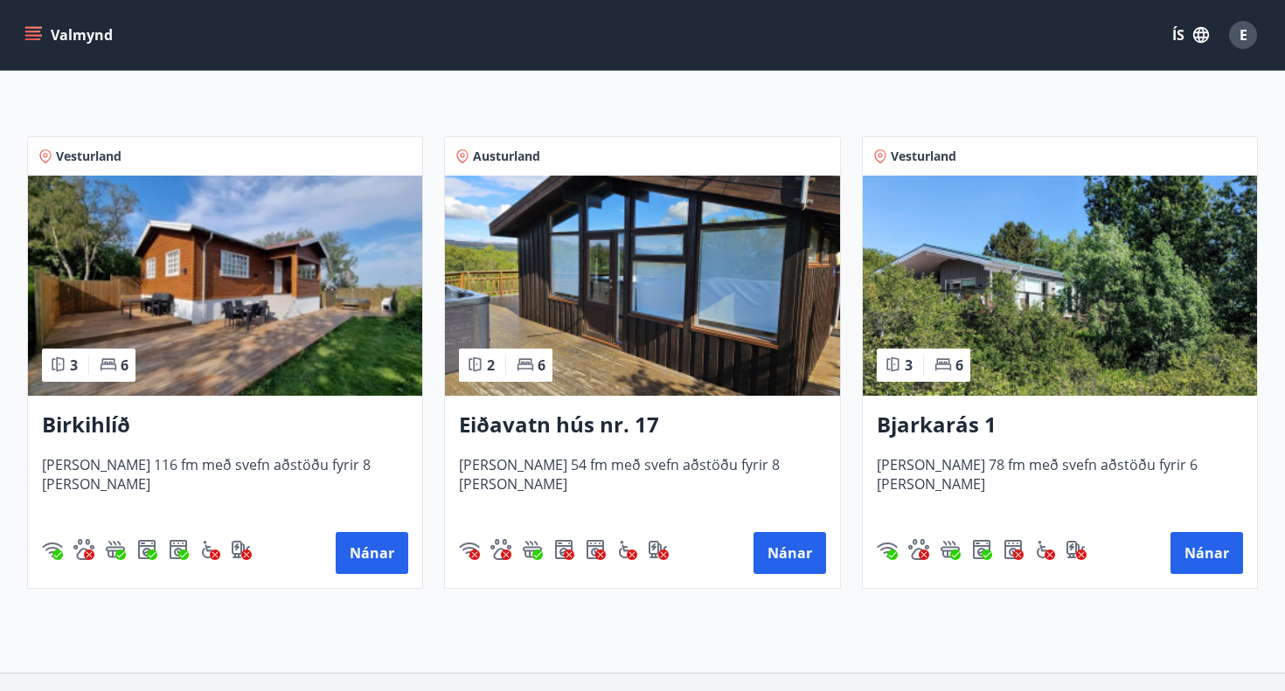
click at [305, 302] on img at bounding box center [225, 286] width 394 height 220
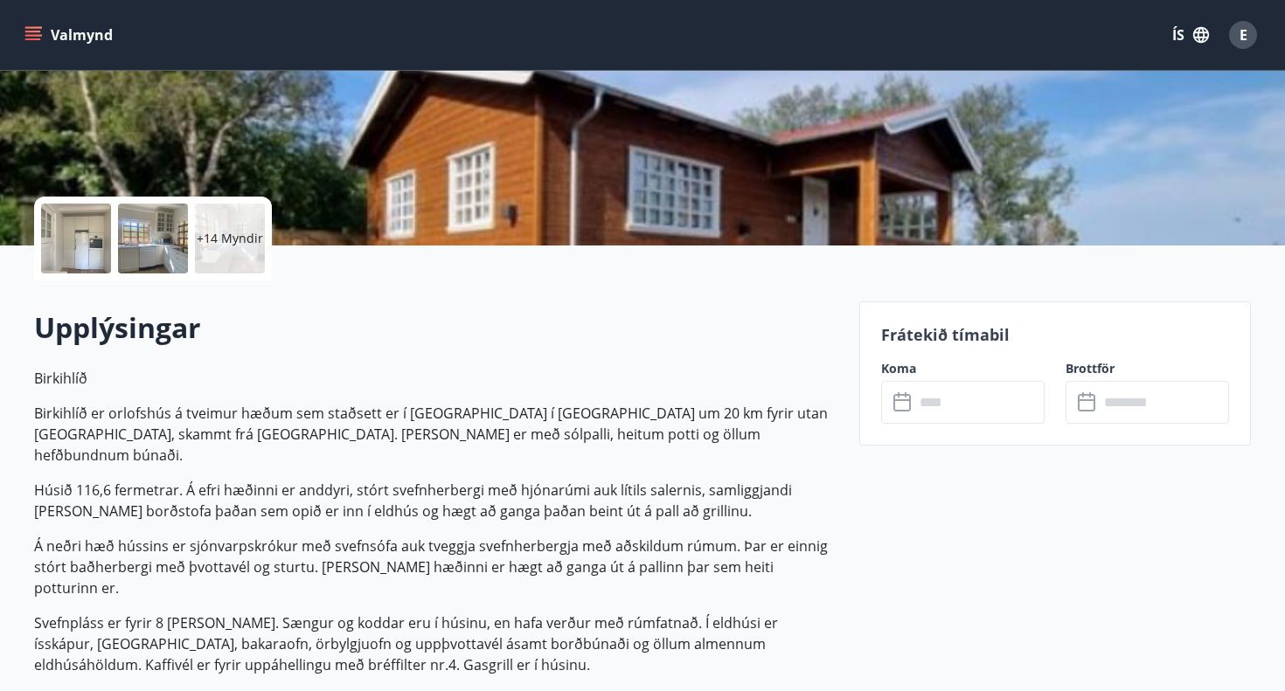
scroll to position [411, 0]
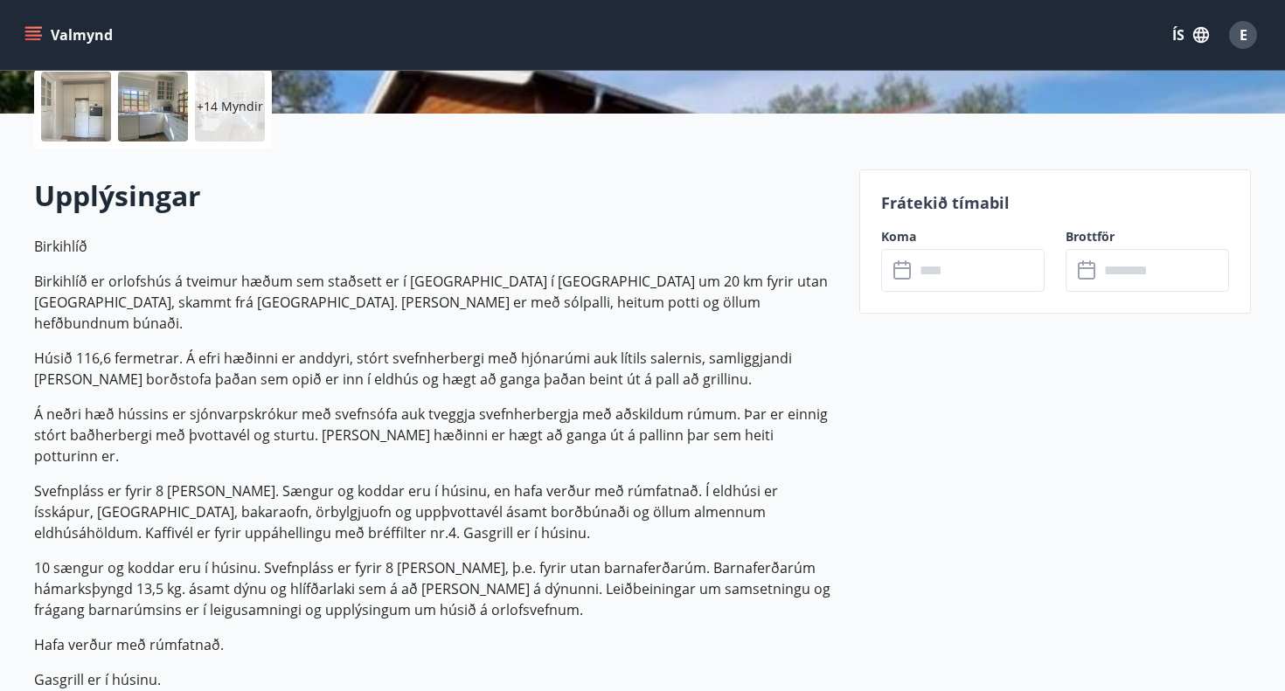
click at [906, 276] on icon at bounding box center [903, 270] width 21 height 21
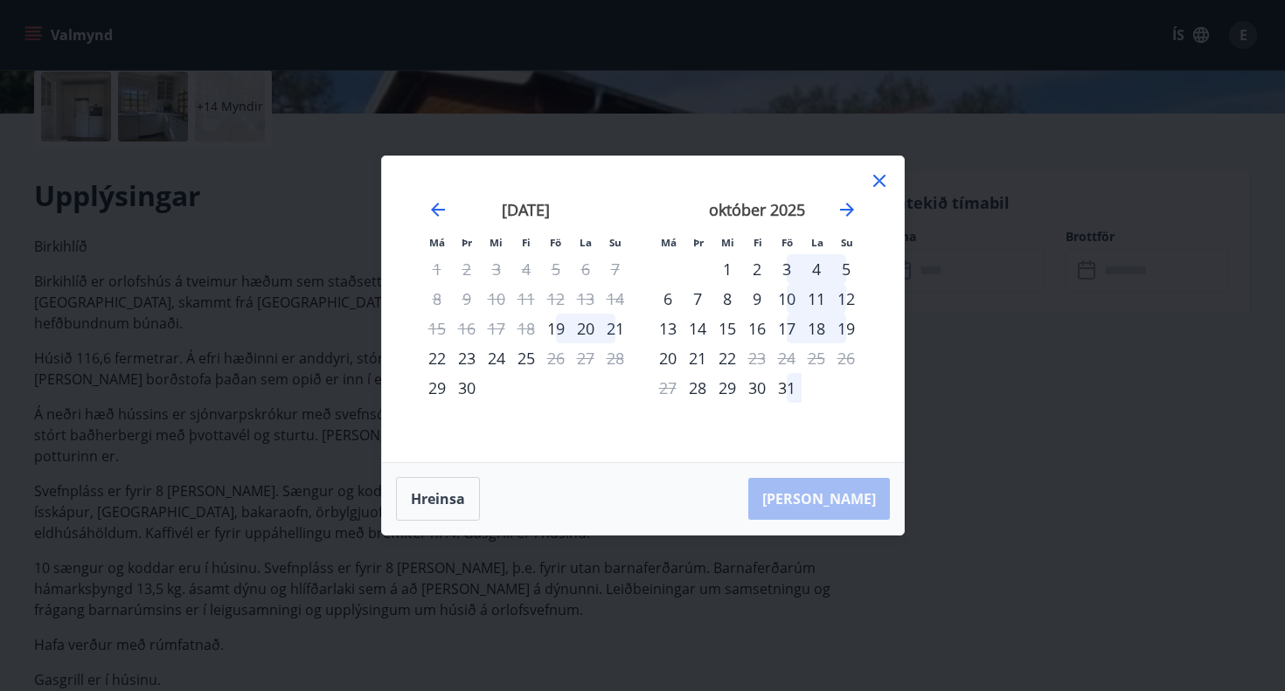
click at [786, 265] on div "3" at bounding box center [787, 269] width 30 height 30
click at [665, 301] on div "6" at bounding box center [668, 299] width 30 height 30
click at [419, 503] on button "Hreinsa" at bounding box center [438, 499] width 84 height 44
click at [435, 498] on button "Hreinsa" at bounding box center [438, 499] width 84 height 44
click at [833, 499] on div "[PERSON_NAME]" at bounding box center [643, 499] width 522 height 72
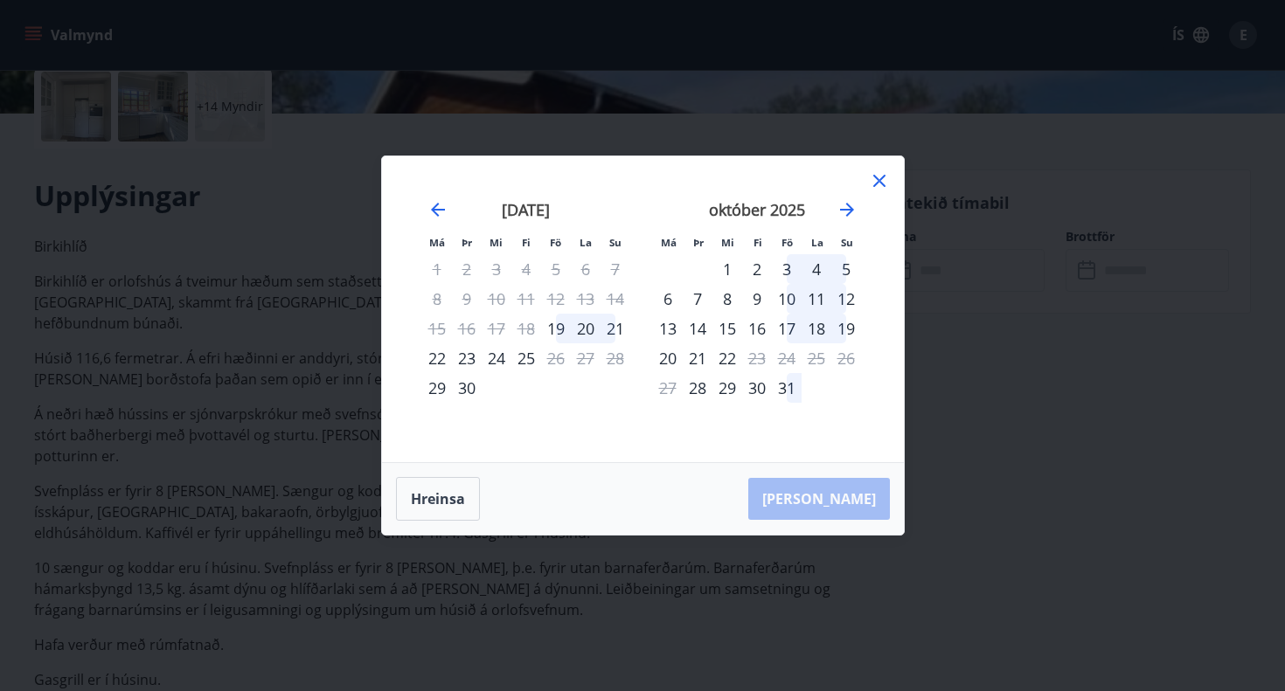
click at [875, 176] on icon at bounding box center [879, 180] width 21 height 21
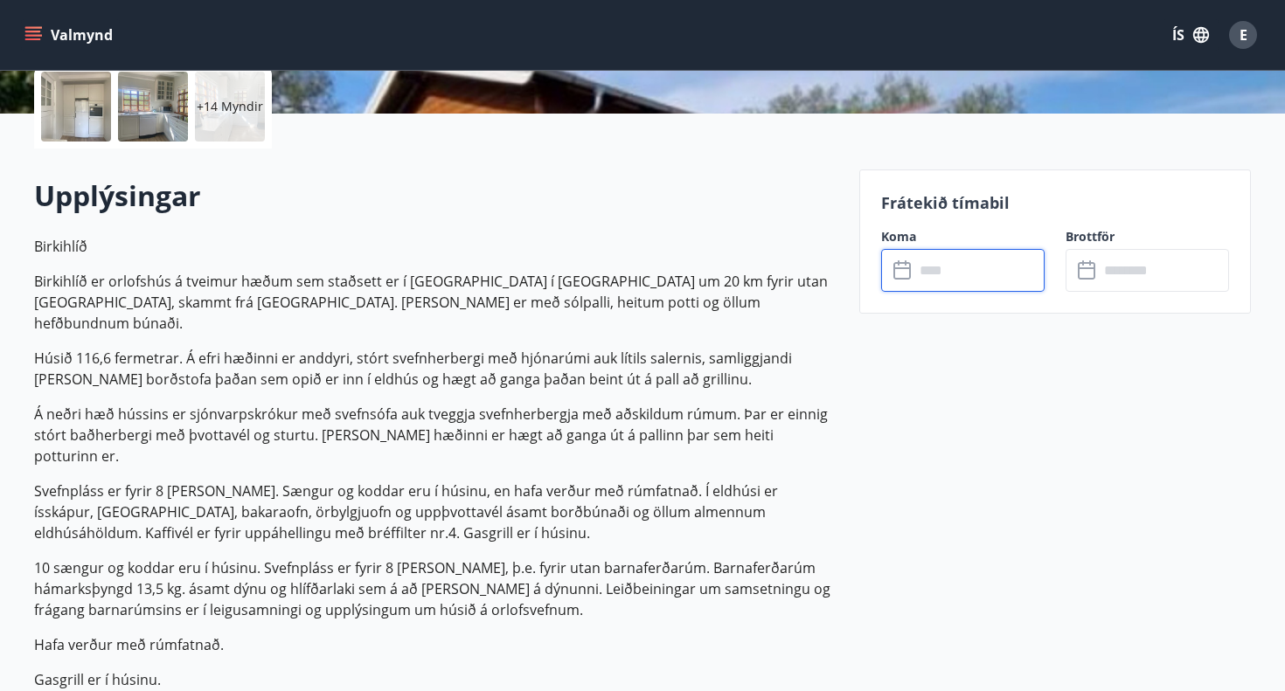
click at [937, 278] on input "text" at bounding box center [979, 270] width 130 height 43
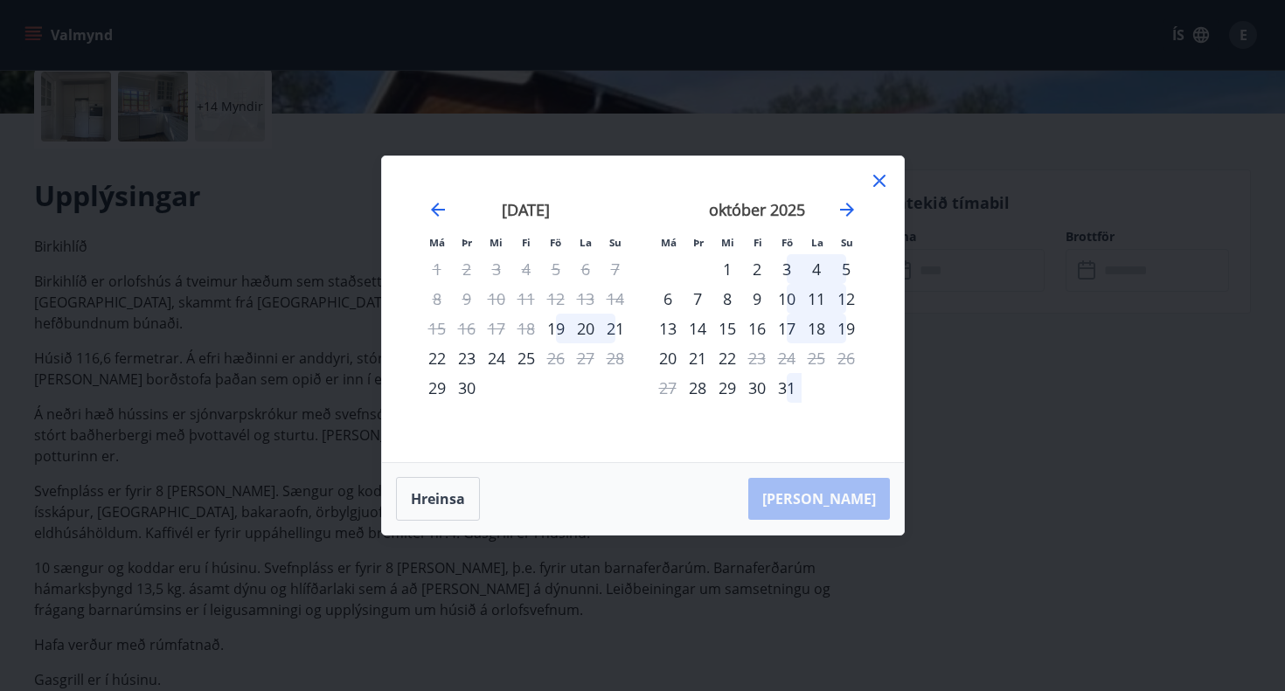
click at [787, 270] on div "3" at bounding box center [787, 269] width 30 height 30
click at [669, 298] on div "6" at bounding box center [668, 299] width 30 height 30
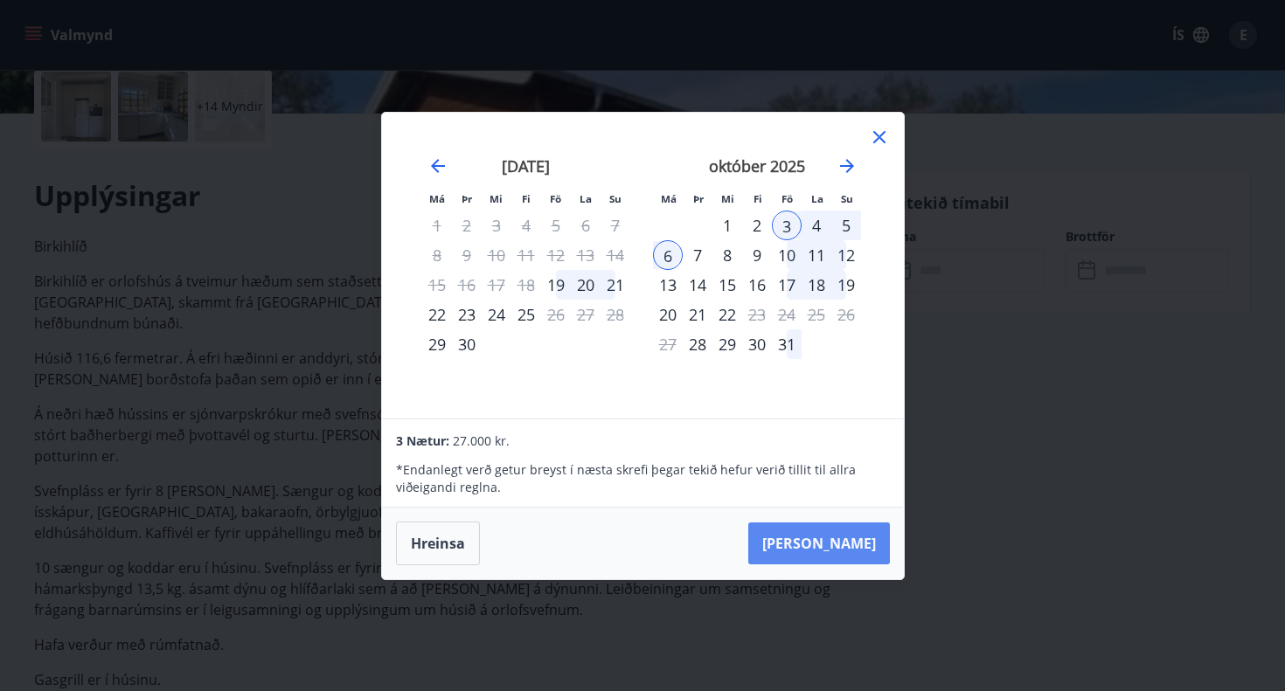
click at [854, 538] on button "[PERSON_NAME]" at bounding box center [819, 544] width 142 height 42
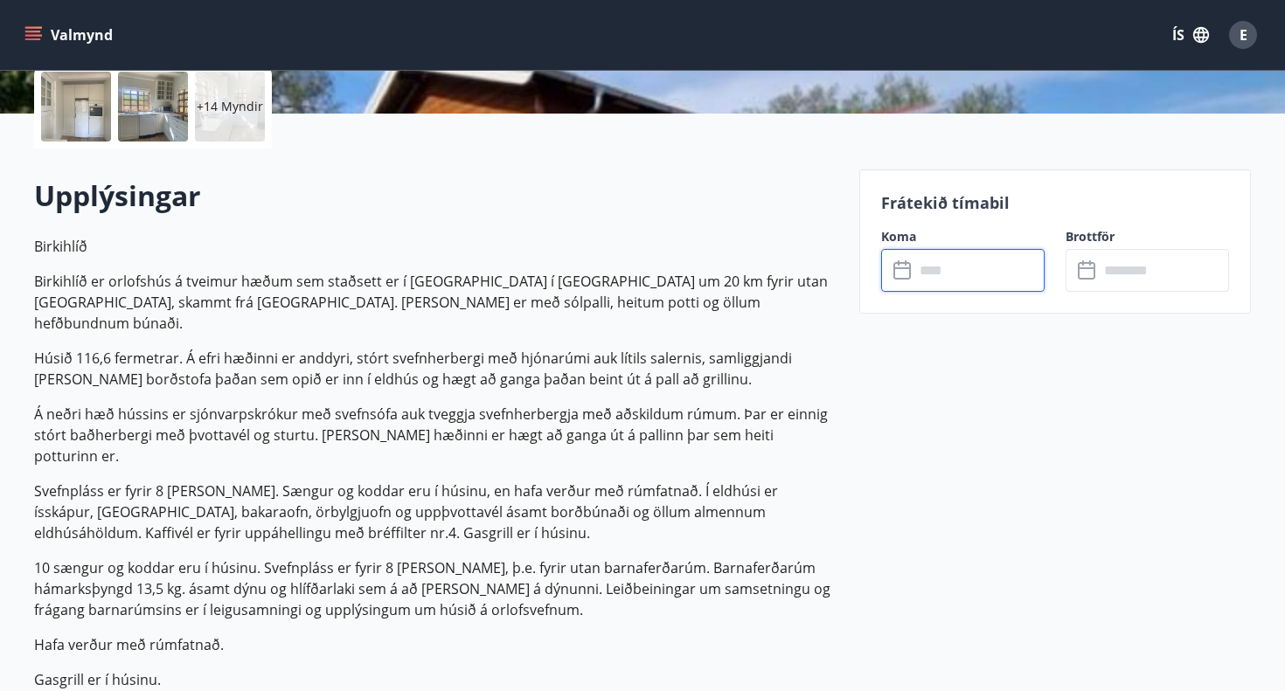
type input "******"
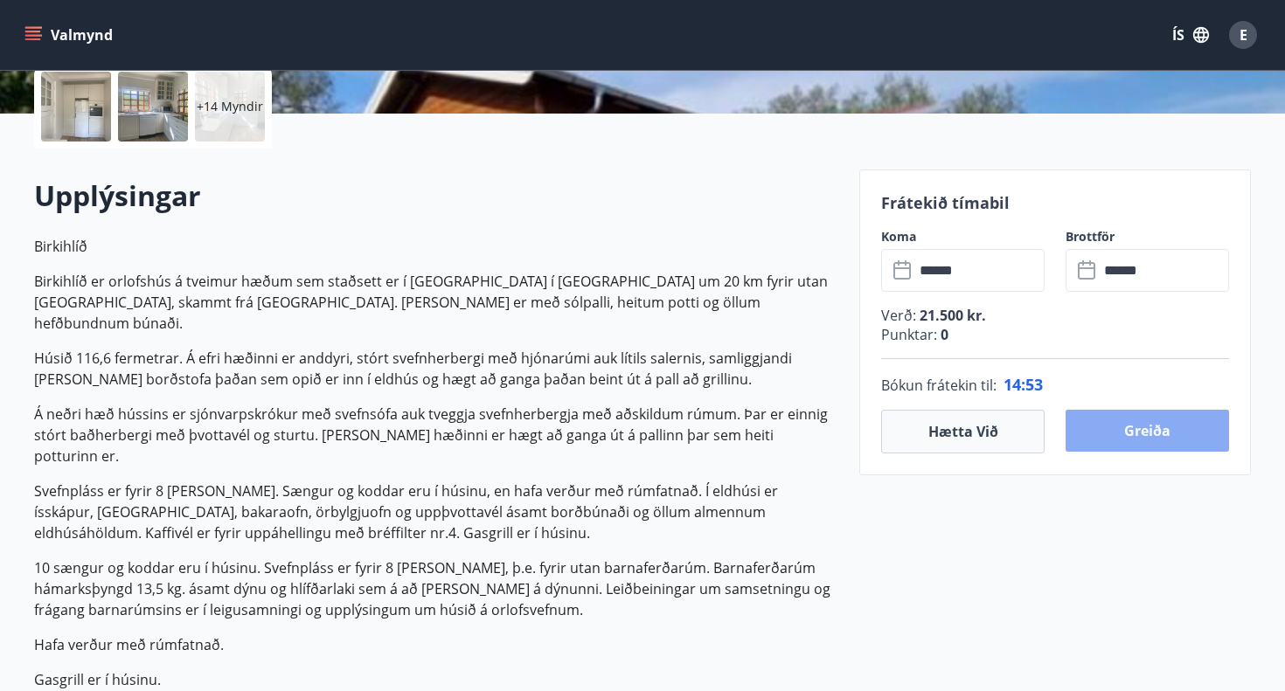
click at [1134, 440] on button "Greiða" at bounding box center [1146, 431] width 163 height 42
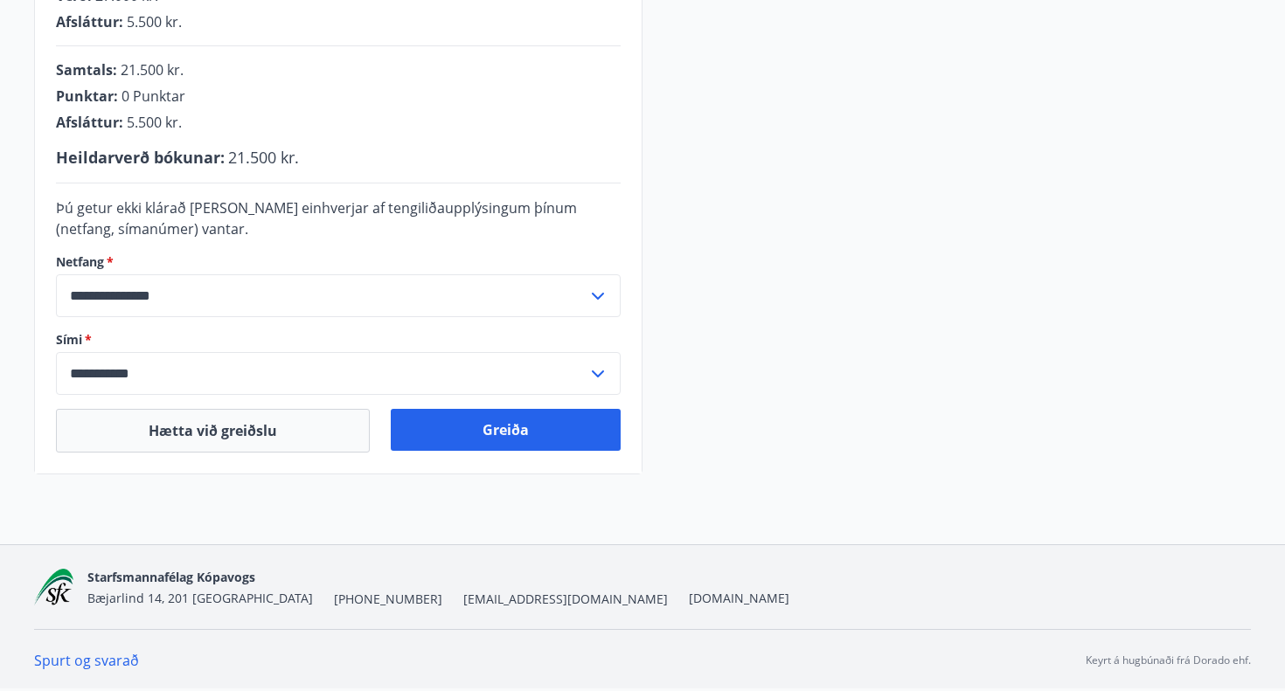
scroll to position [491, 0]
click at [505, 431] on button "Greiða" at bounding box center [506, 430] width 230 height 42
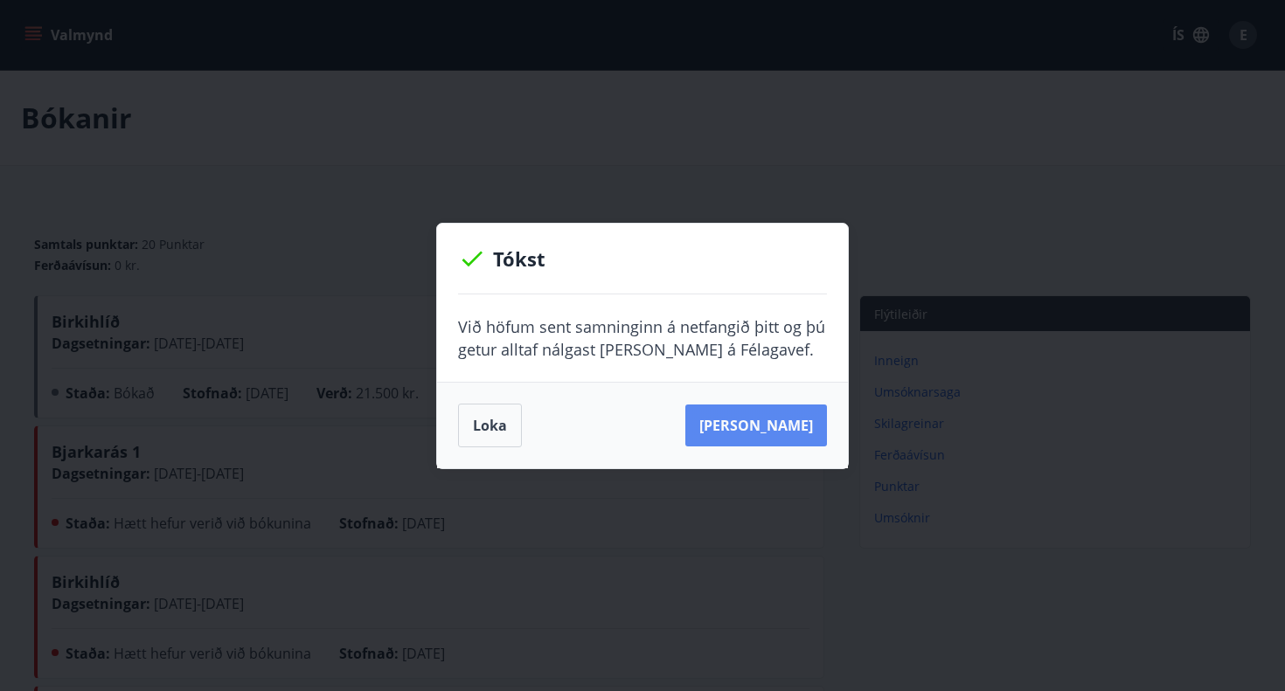
click at [762, 428] on button "[PERSON_NAME]" at bounding box center [756, 426] width 142 height 42
click at [785, 422] on button "Sjá samning" at bounding box center [756, 426] width 142 height 42
click at [782, 424] on button "Sjá samning" at bounding box center [756, 426] width 142 height 42
click at [496, 421] on button "Loka" at bounding box center [490, 426] width 64 height 44
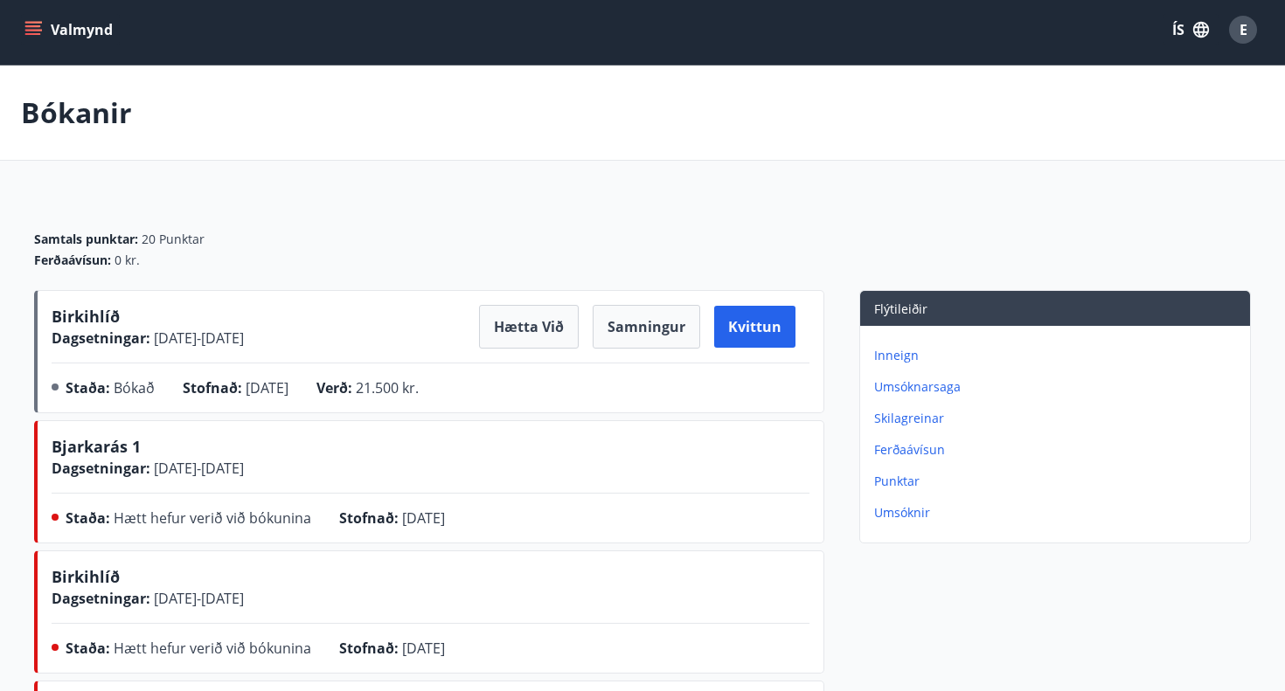
scroll to position [6, 0]
